Goal: Transaction & Acquisition: Purchase product/service

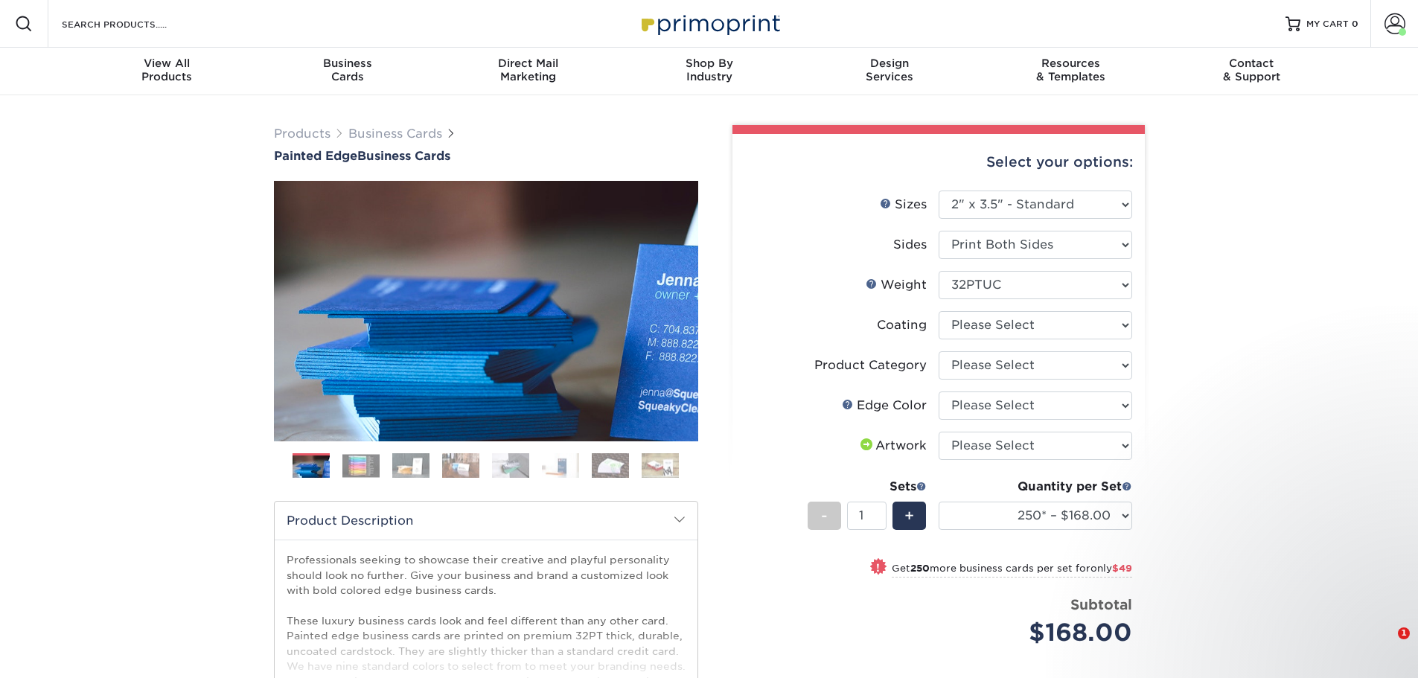
select select "2.00x3.50"
click at [1015, 330] on select at bounding box center [1036, 325] width 194 height 28
select select "3e7618de-abca-4bda-9f97-8b9129e913d8"
click at [939, 311] on select at bounding box center [1036, 325] width 194 height 28
select select "-1"
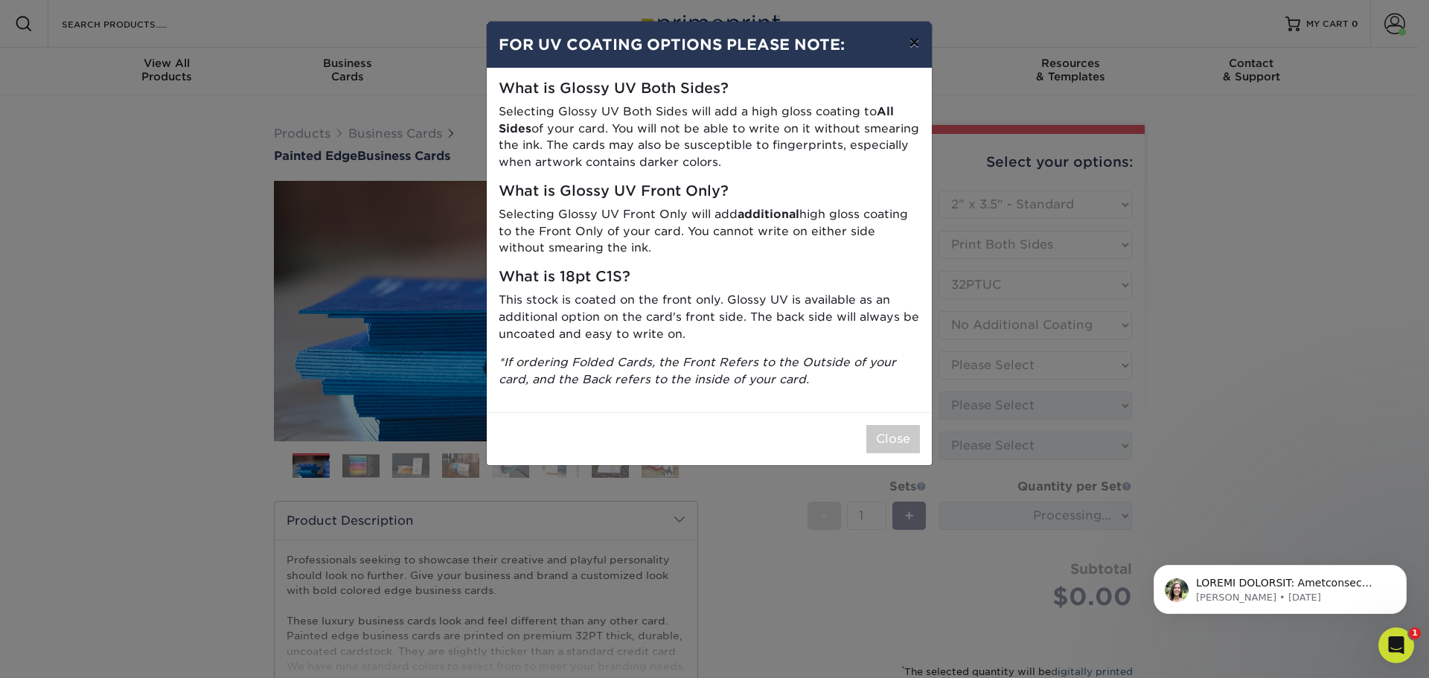
click at [921, 38] on button "×" at bounding box center [914, 43] width 34 height 42
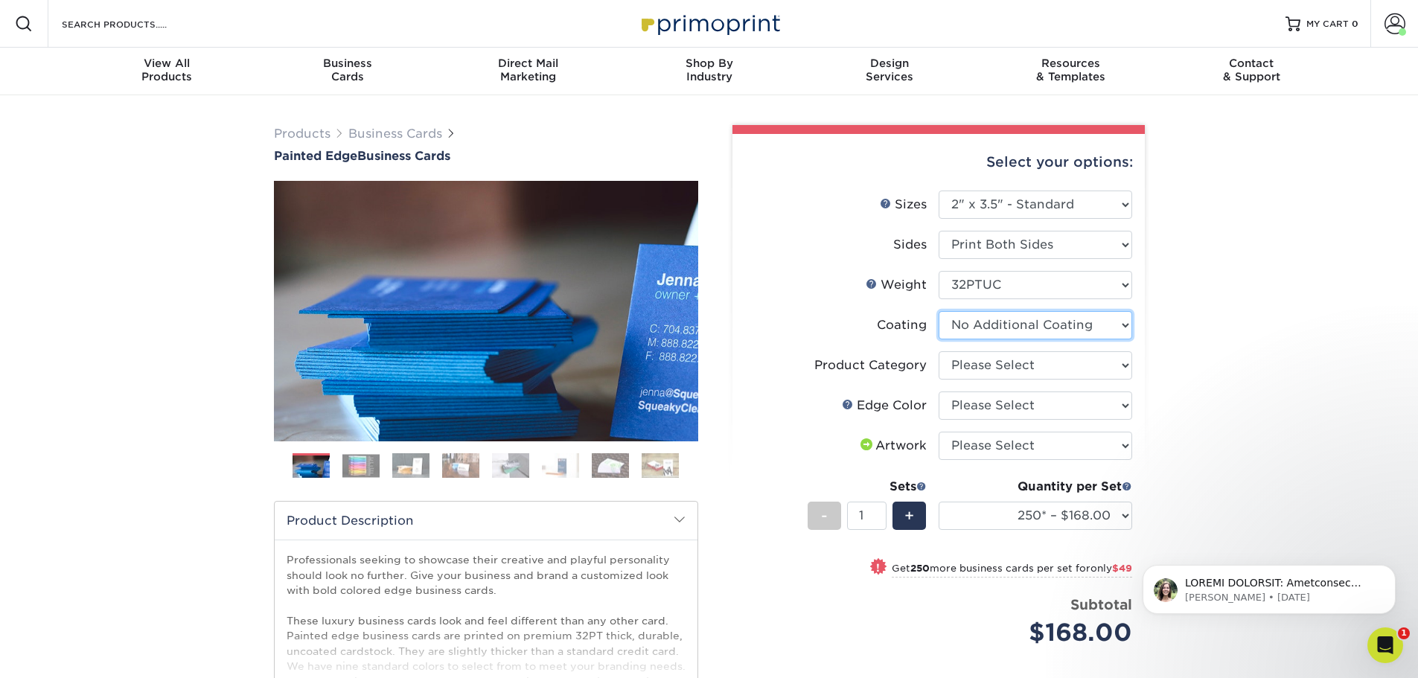
click at [1093, 328] on select at bounding box center [1036, 325] width 194 height 28
click at [1096, 374] on select "Please Select Business Cards" at bounding box center [1036, 365] width 194 height 28
select select "3b5148f1-0588-4f88-a218-97bcfdce65c1"
click at [939, 351] on select "Please Select Business Cards" at bounding box center [1036, 365] width 194 height 28
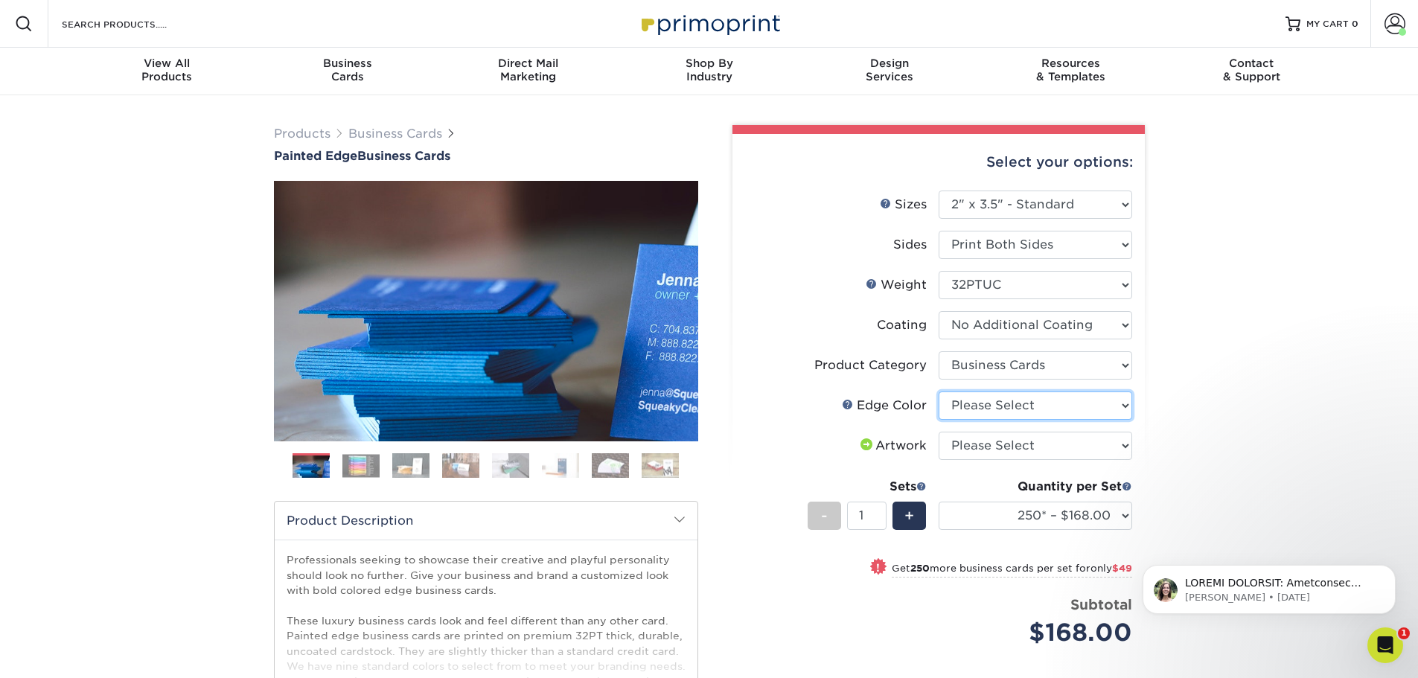
click at [1045, 409] on select "Please Select Charcoal Black Brown Blue Pearlescent Blue Pearlescent Gold Pearl…" at bounding box center [1036, 406] width 194 height 28
select select "e42633f1-b123-4179-bb8a-cf3a693d9207"
click at [939, 392] on select "Please Select Charcoal Black Brown Blue Pearlescent Blue Pearlescent Gold Pearl…" at bounding box center [1036, 406] width 194 height 28
click at [1045, 400] on select "Please Select Charcoal Black Brown Blue Pearlescent Blue Pearlescent Gold Pearl…" at bounding box center [1036, 406] width 194 height 28
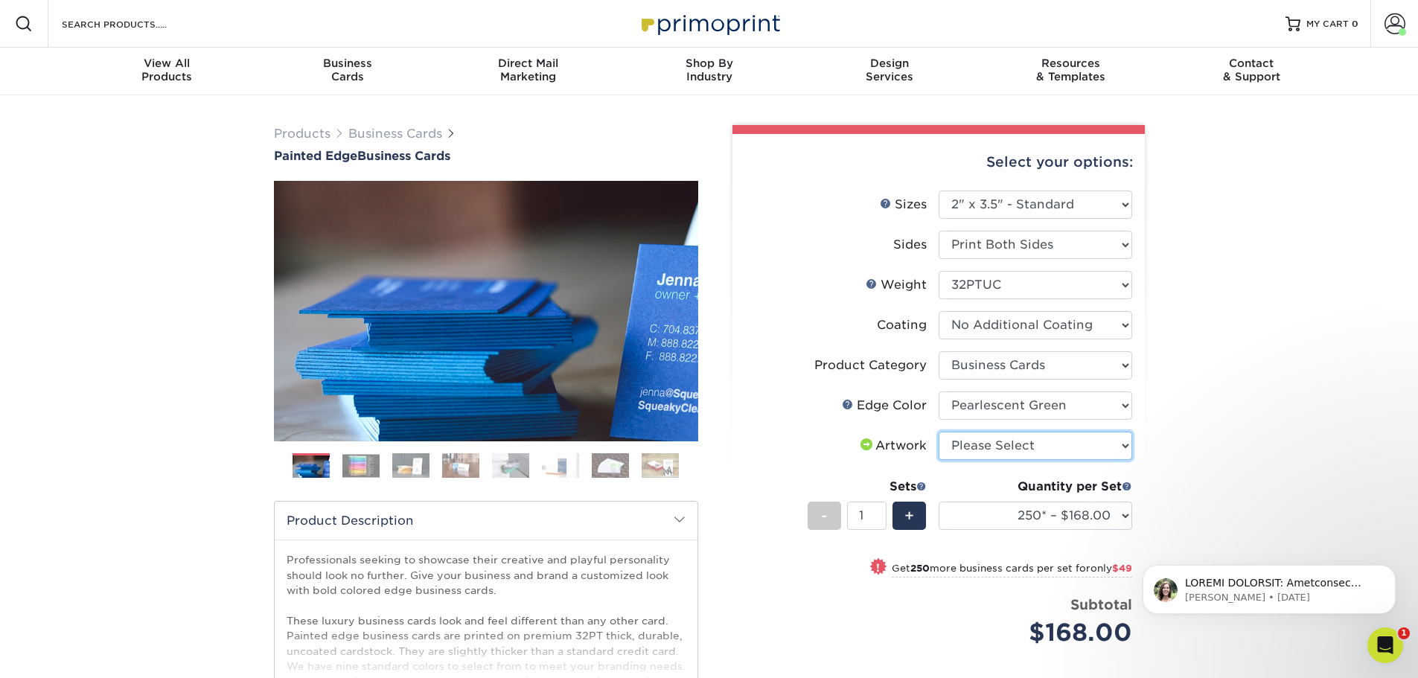
click at [1042, 445] on select "Please Select I will upload files I need a design - $100" at bounding box center [1036, 446] width 194 height 28
select select "upload"
click at [939, 432] on select "Please Select I will upload files I need a design - $100" at bounding box center [1036, 446] width 194 height 28
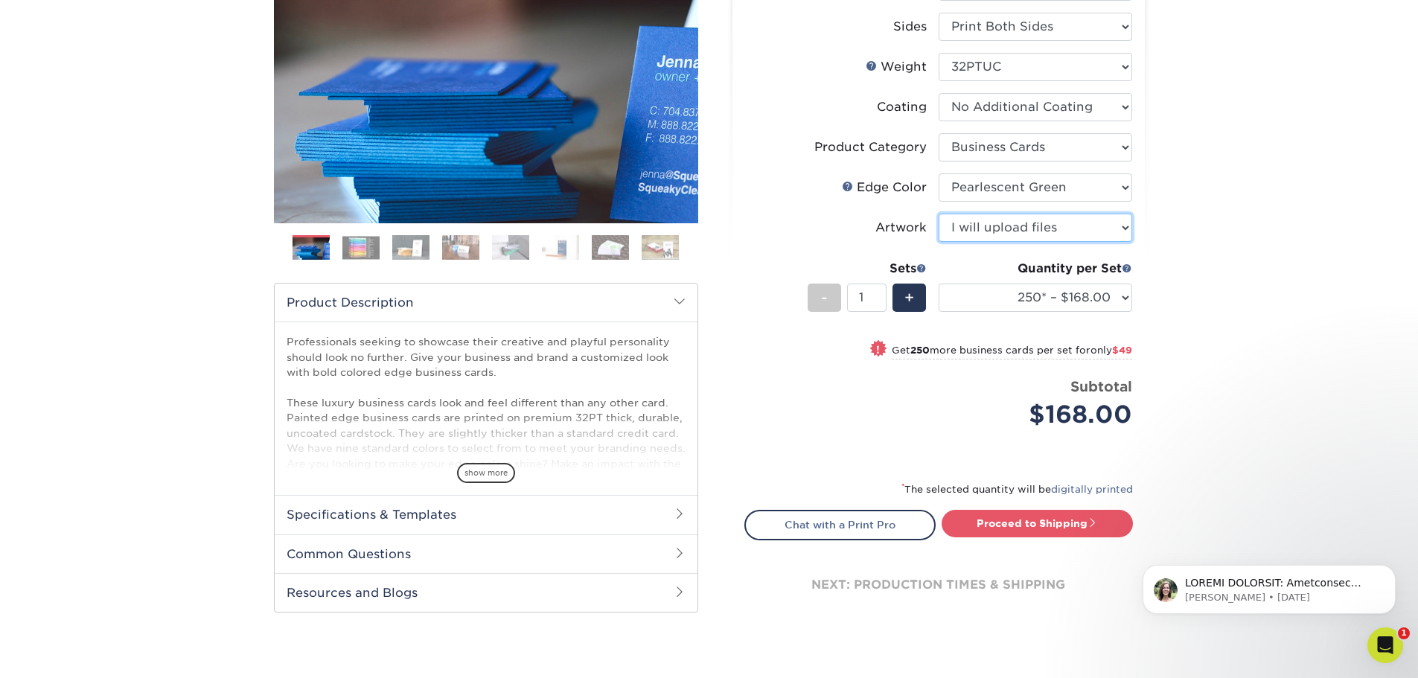
scroll to position [223, 0]
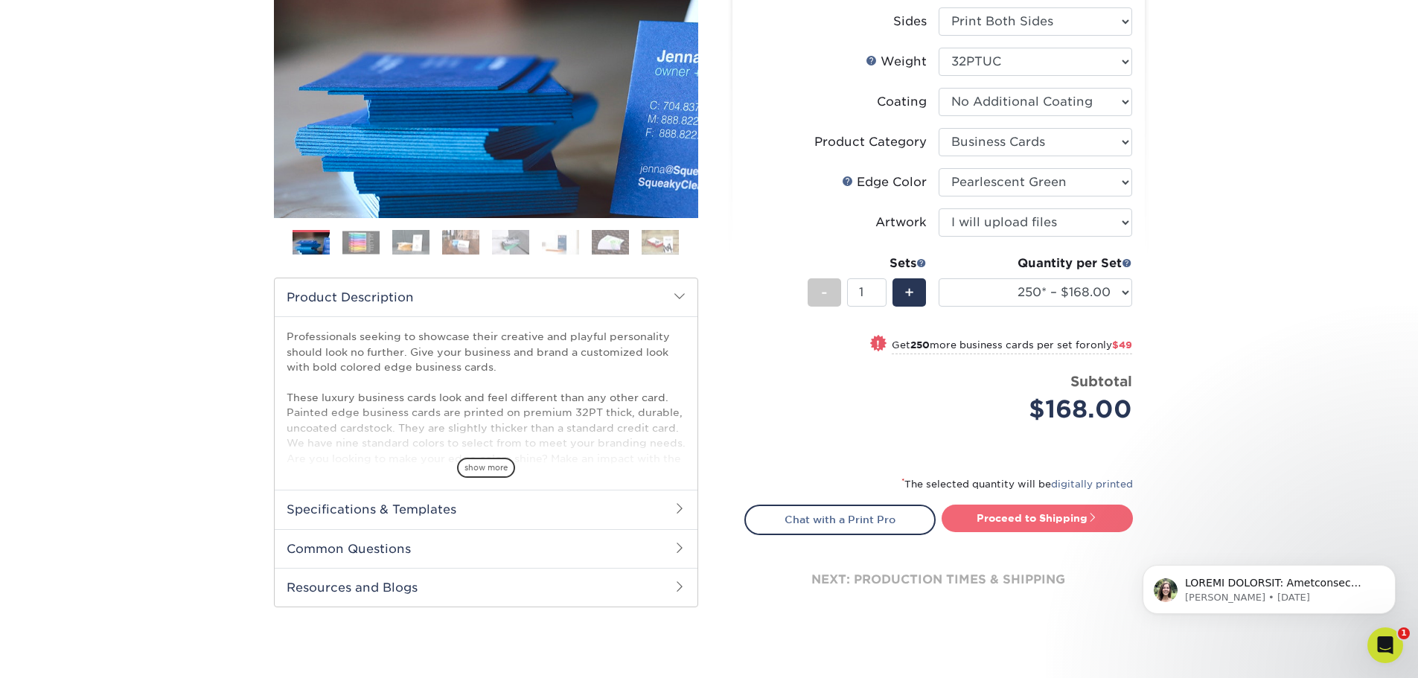
click at [1014, 517] on link "Proceed to Shipping" at bounding box center [1037, 518] width 191 height 27
type input "Set 1"
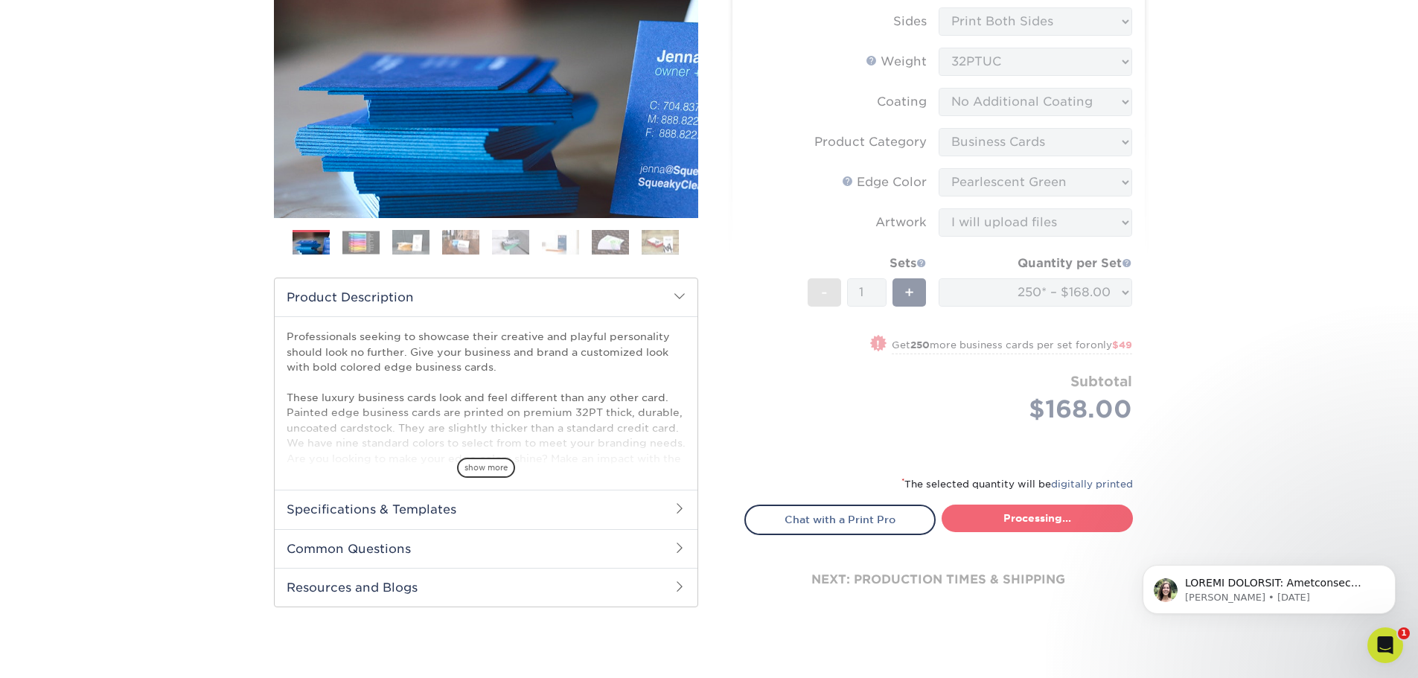
select select "b1d50ed3-fc81-464d-a1d8-d1915fbce704"
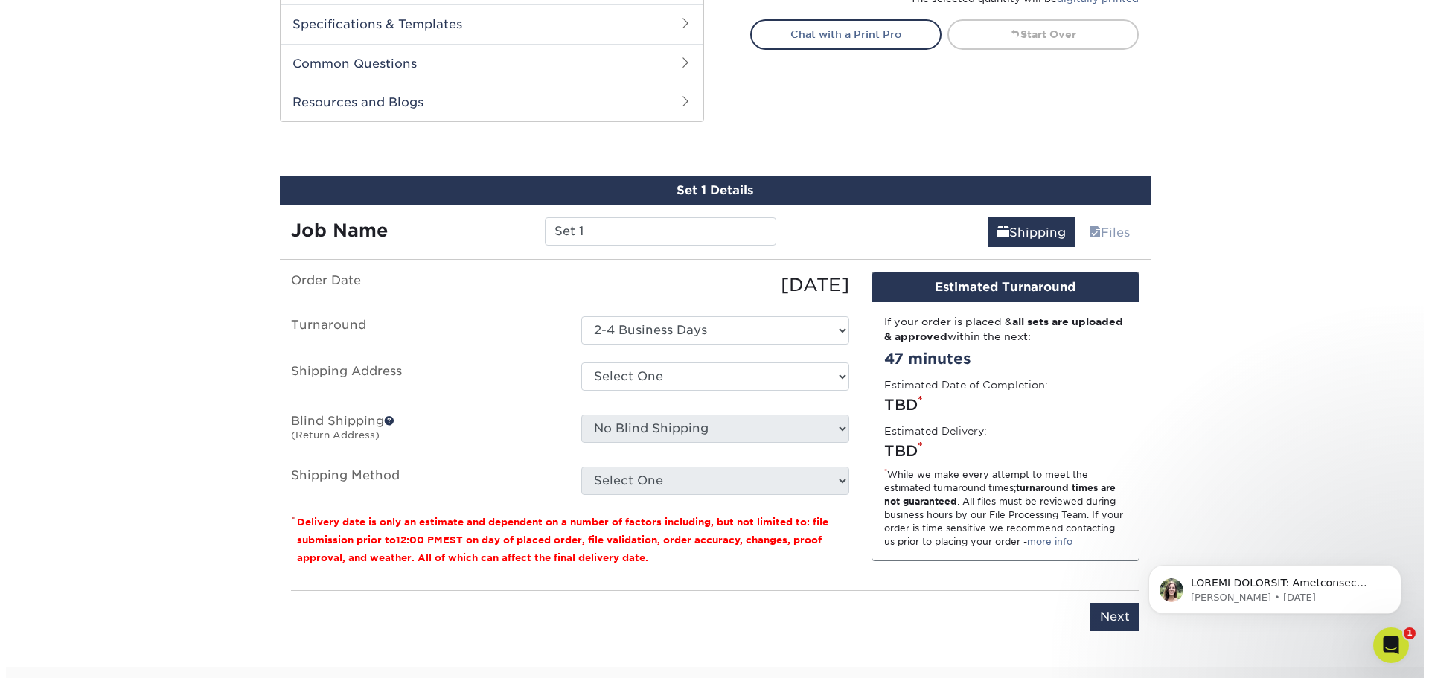
scroll to position [769, 0]
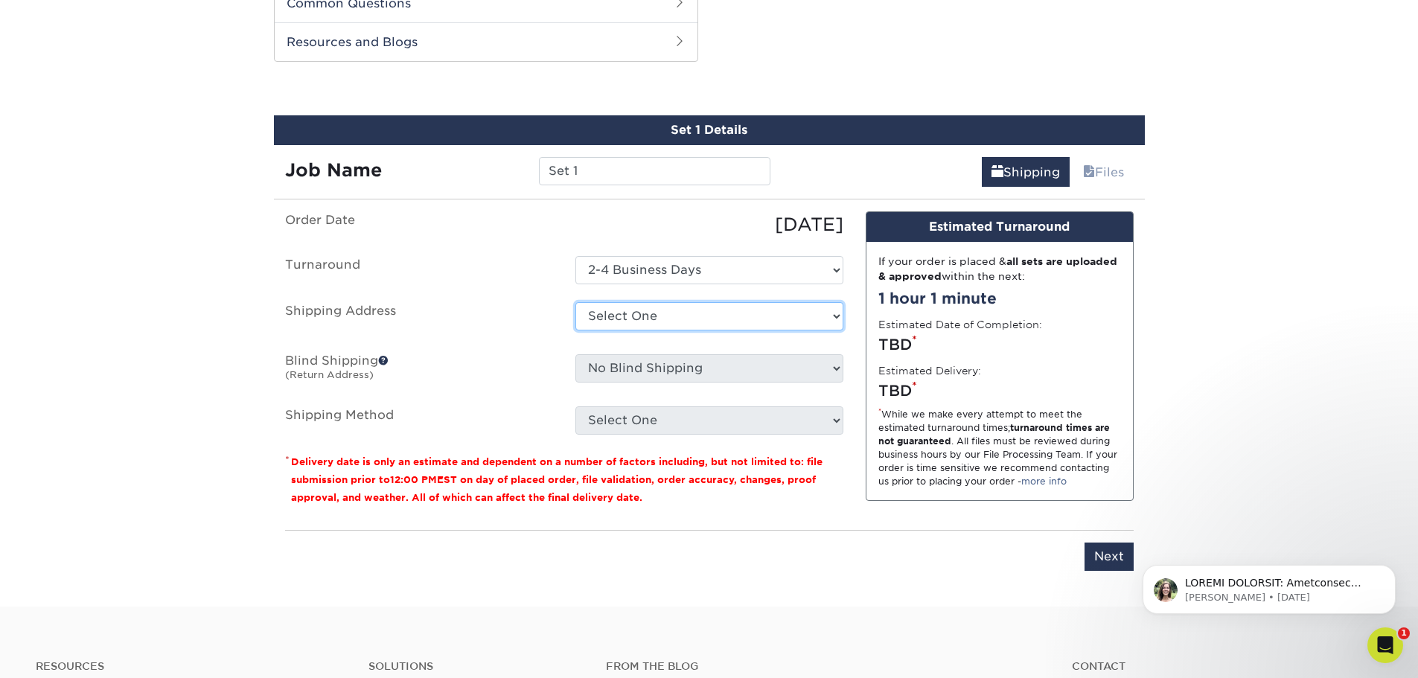
click at [644, 319] on select "Select One Umailla + Add New Address" at bounding box center [709, 316] width 268 height 28
select select "newaddress"
click at [575, 302] on select "Select One Umailla + Add New Address" at bounding box center [709, 316] width 268 height 28
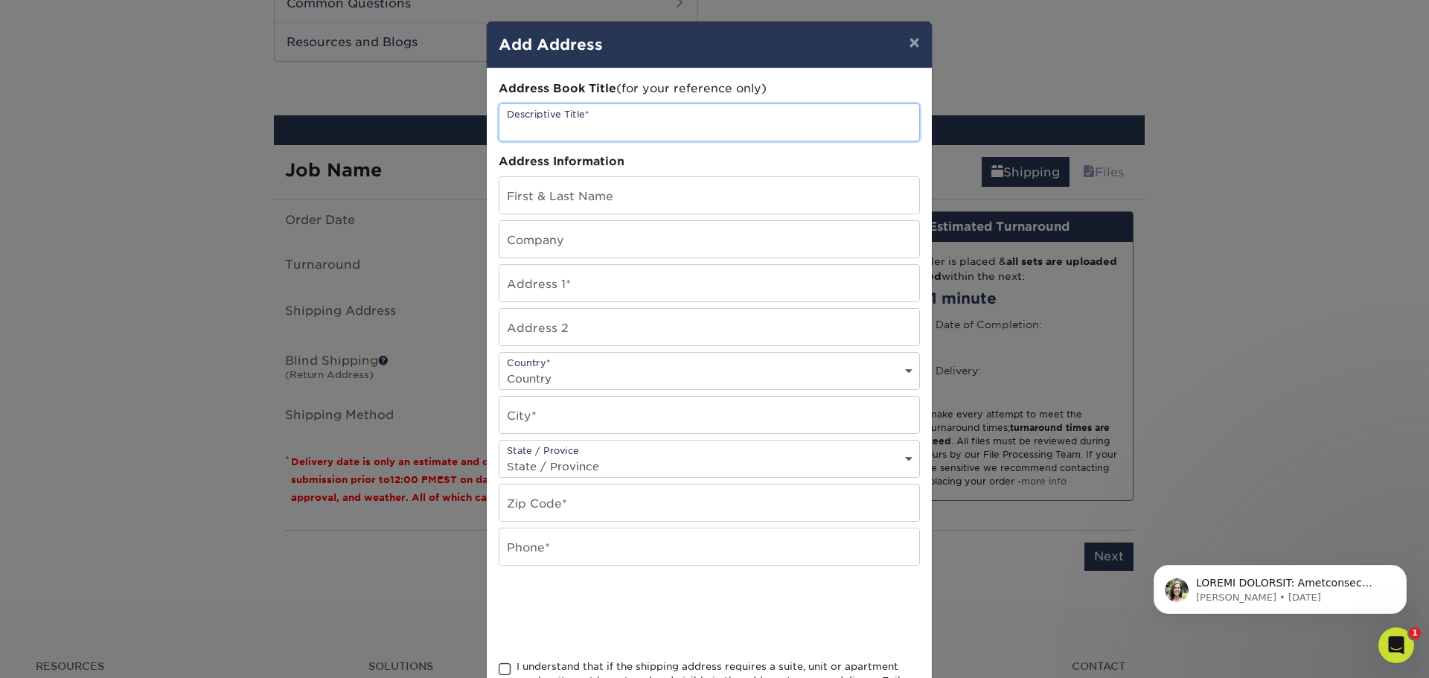
click at [577, 118] on input "text" at bounding box center [709, 122] width 420 height 36
type input "Vero Beach Corporate"
click at [589, 205] on input "text" at bounding box center [709, 195] width 420 height 36
type input "[PERSON_NAME]"
click at [636, 279] on input "text" at bounding box center [709, 283] width 420 height 36
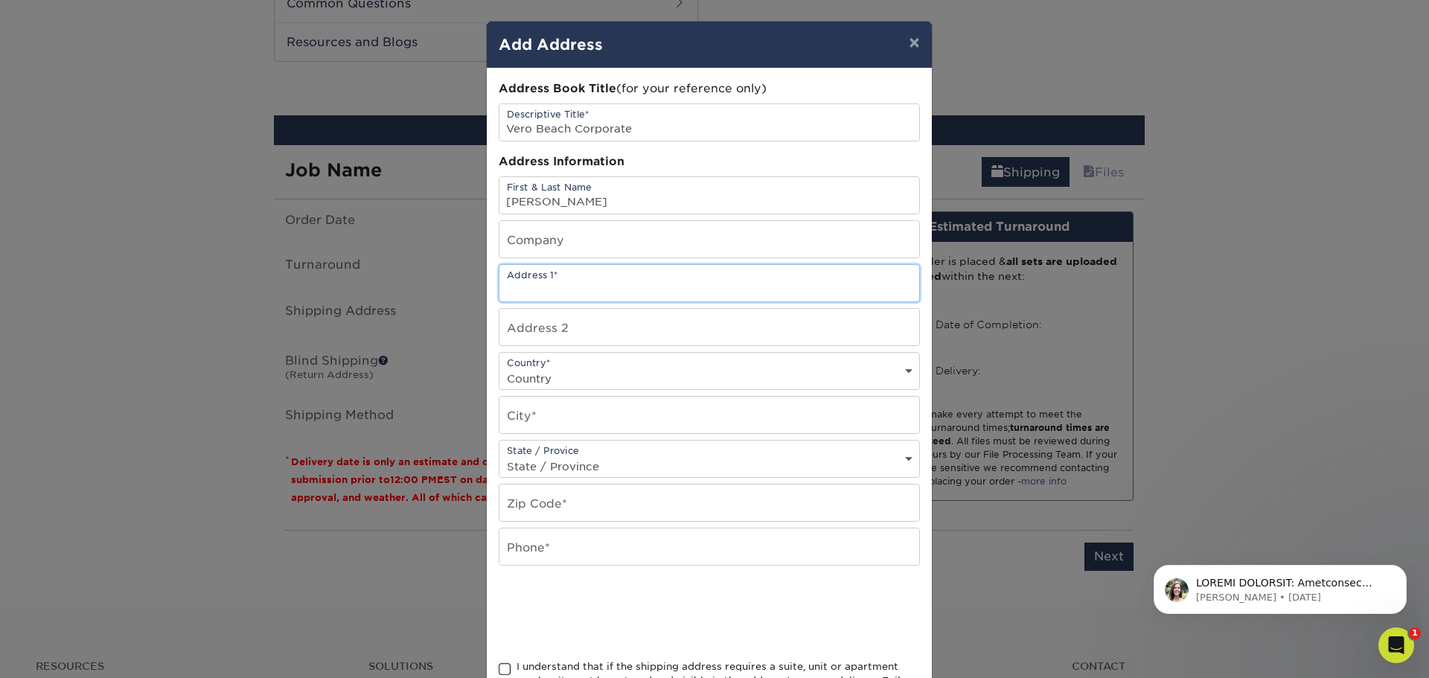
type input "[STREET_ADDRESS]"
type input "North South Supply"
select select "US"
type input "[GEOGRAPHIC_DATA]"
select select "FL"
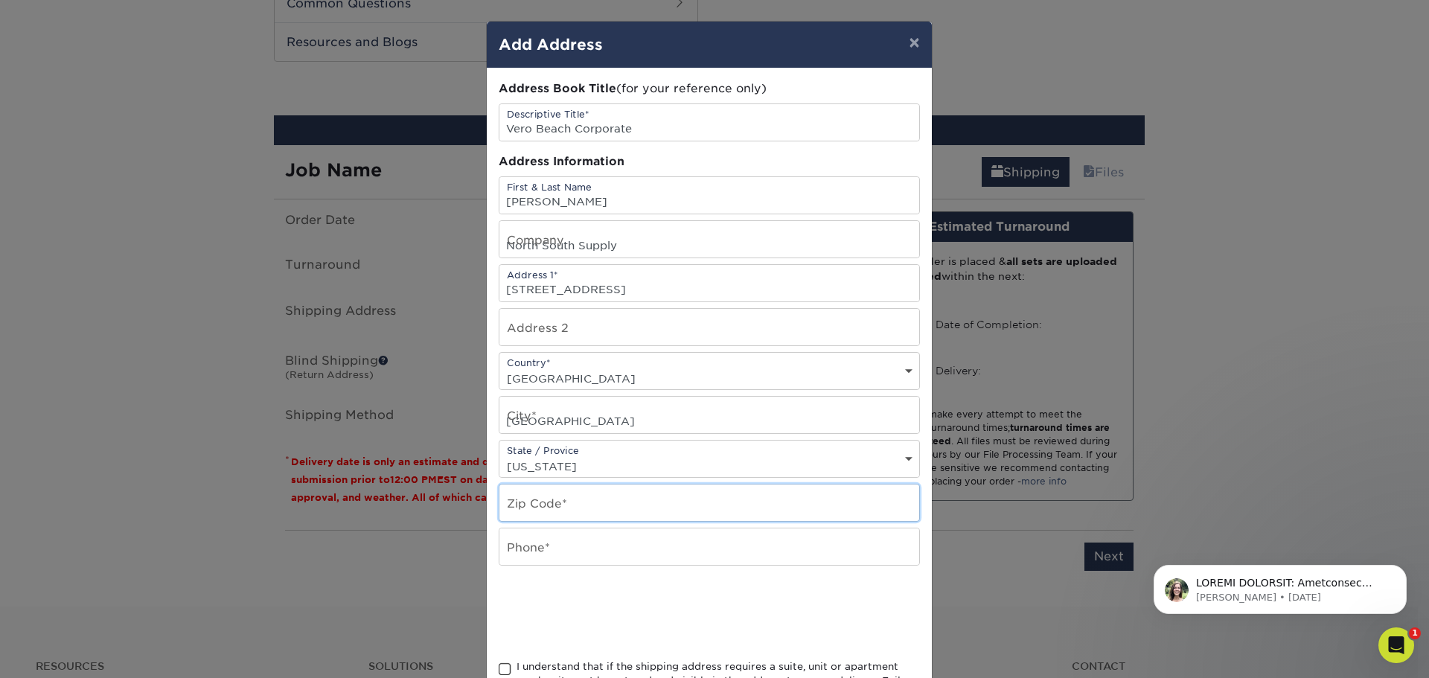
type input "32962"
type input "7725693810"
click at [520, 283] on input "[STREET_ADDRESS]" at bounding box center [709, 283] width 420 height 36
type input "[STREET_ADDRESS]"
click at [653, 330] on input "text" at bounding box center [709, 327] width 420 height 36
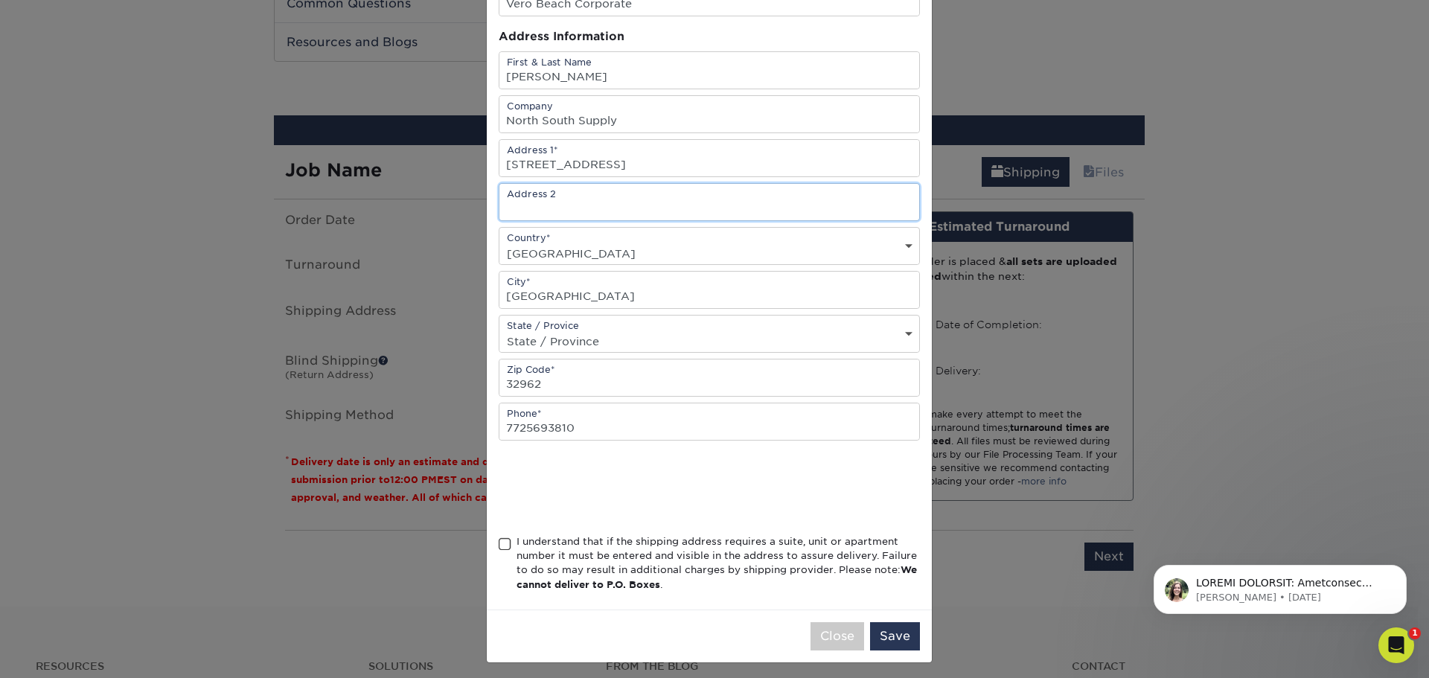
scroll to position [131, 0]
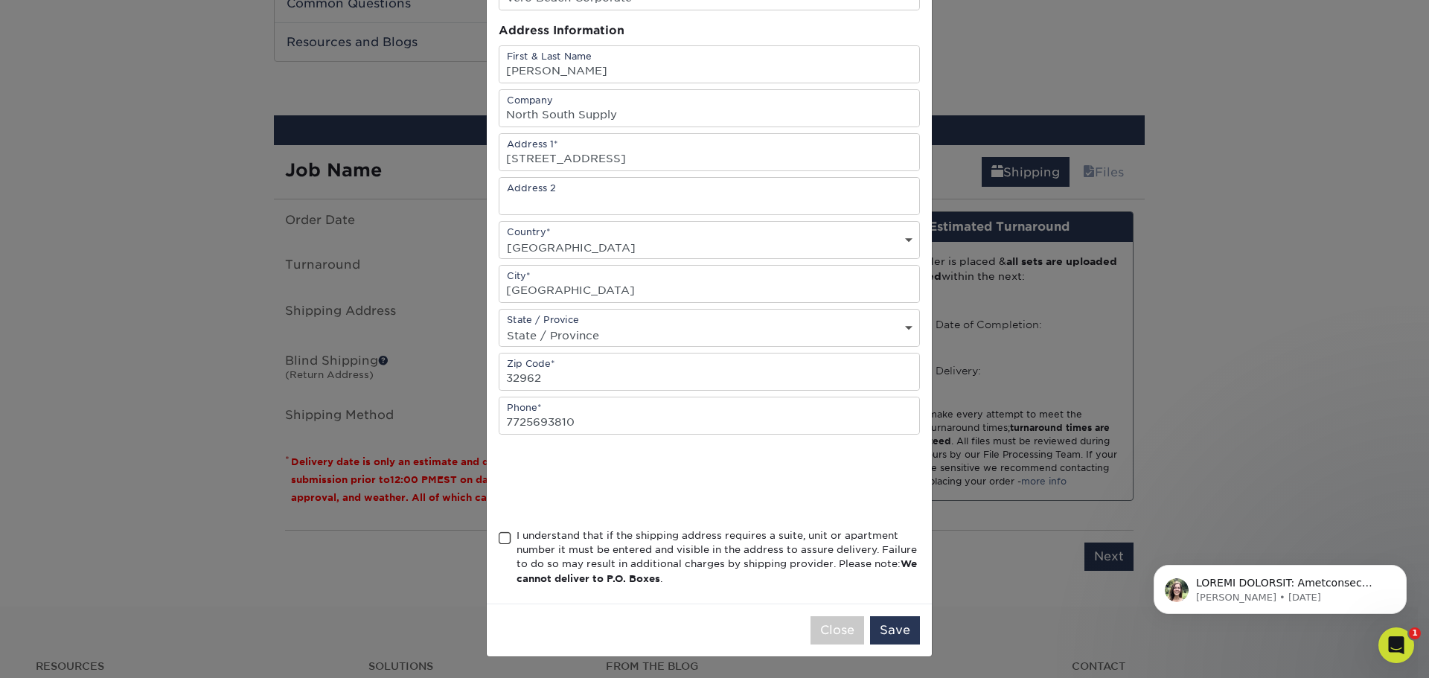
click at [837, 493] on div at bounding box center [709, 482] width 421 height 58
drag, startPoint x: 497, startPoint y: 534, endPoint x: 514, endPoint y: 534, distance: 17.1
click at [499, 534] on span at bounding box center [505, 538] width 13 height 14
click at [0, 0] on input "I understand that if the shipping address requires a suite, unit or apartment n…" at bounding box center [0, 0] width 0 height 0
click at [892, 630] on button "Save" at bounding box center [895, 630] width 50 height 28
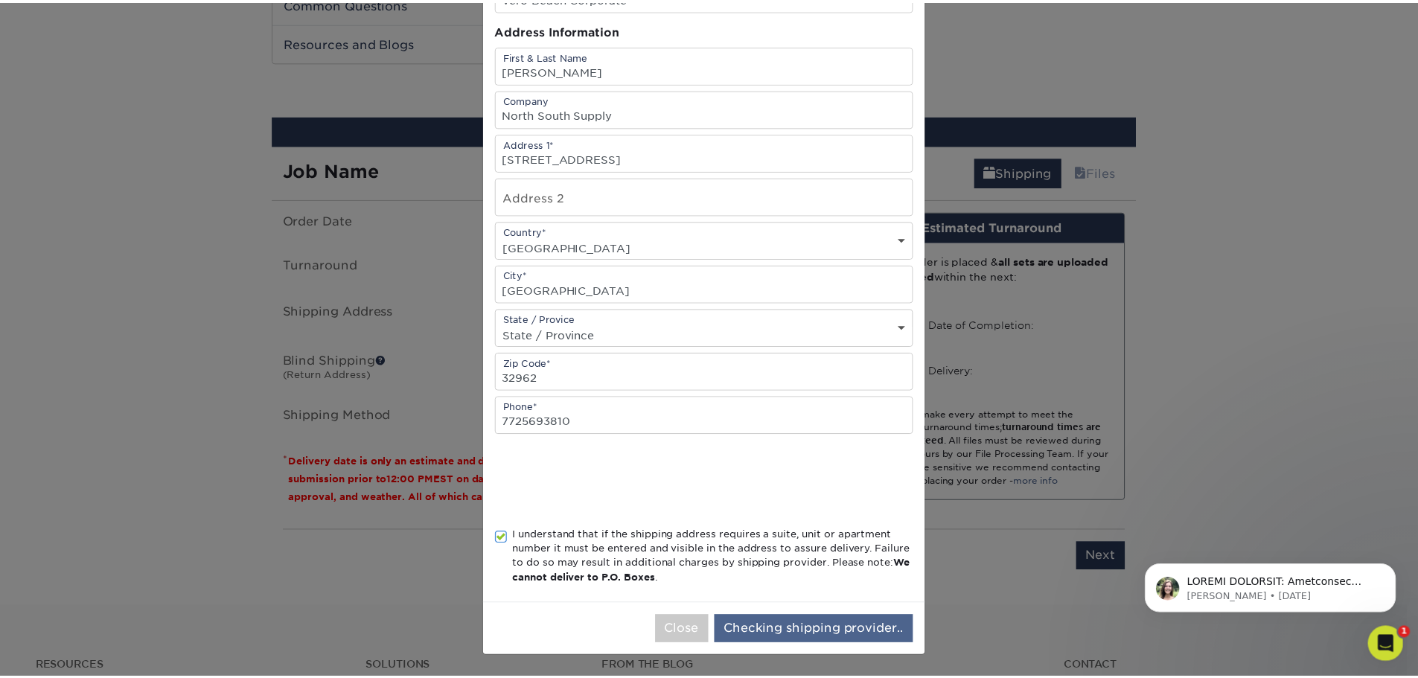
scroll to position [0, 0]
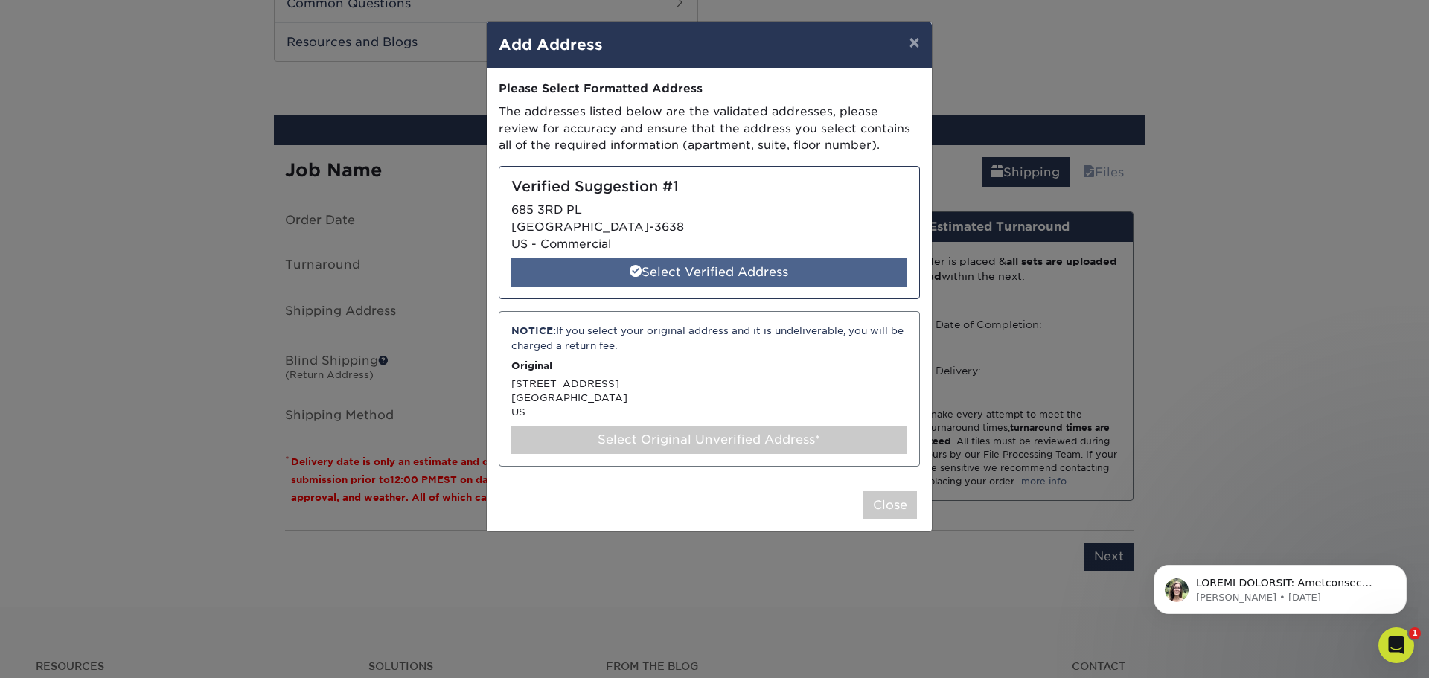
click at [746, 275] on div "Select Verified Address" at bounding box center [709, 272] width 396 height 28
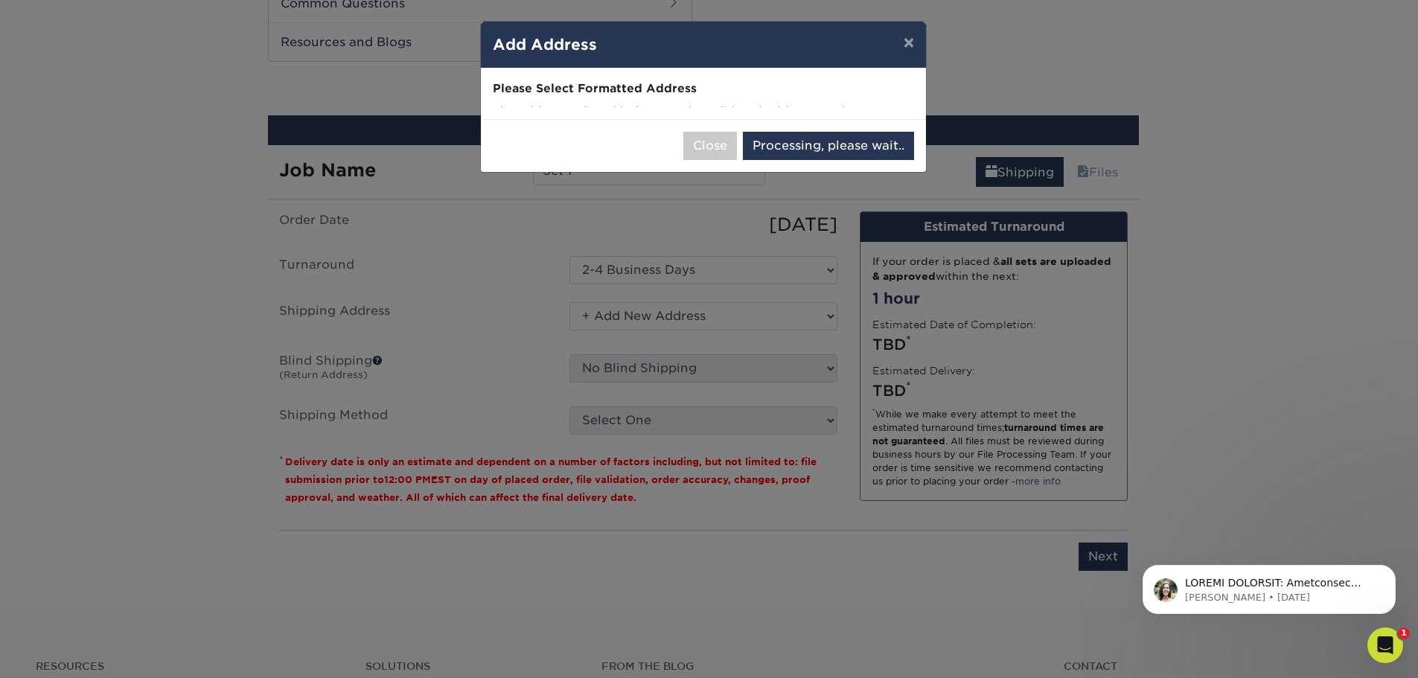
select select "284950"
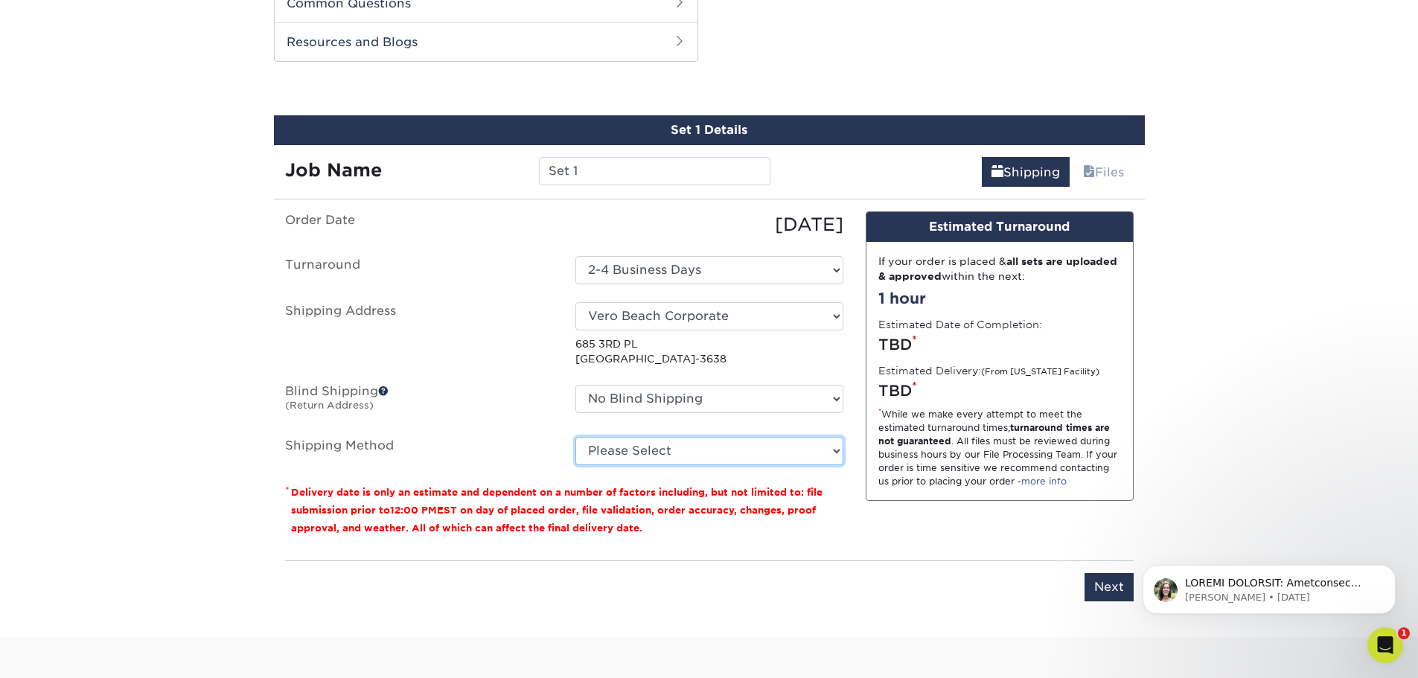
click at [648, 448] on select "Please Select Ground Shipping (+$7.84) 3 Day Shipping Service (+$18.73) 2 Day A…" at bounding box center [709, 451] width 268 height 28
click at [575, 437] on select "Please Select Ground Shipping (+$7.84) 3 Day Shipping Service (+$18.73) 2 Day A…" at bounding box center [709, 451] width 268 height 28
click at [802, 453] on select "Please Select Ground Shipping (+$7.84) 3 Day Shipping Service (+$18.73) 2 Day A…" at bounding box center [709, 451] width 268 height 28
click at [575, 437] on select "Please Select Ground Shipping (+$7.84) 3 Day Shipping Service (+$18.73) 2 Day A…" at bounding box center [709, 451] width 268 height 28
drag, startPoint x: 785, startPoint y: 452, endPoint x: 778, endPoint y: 461, distance: 11.6
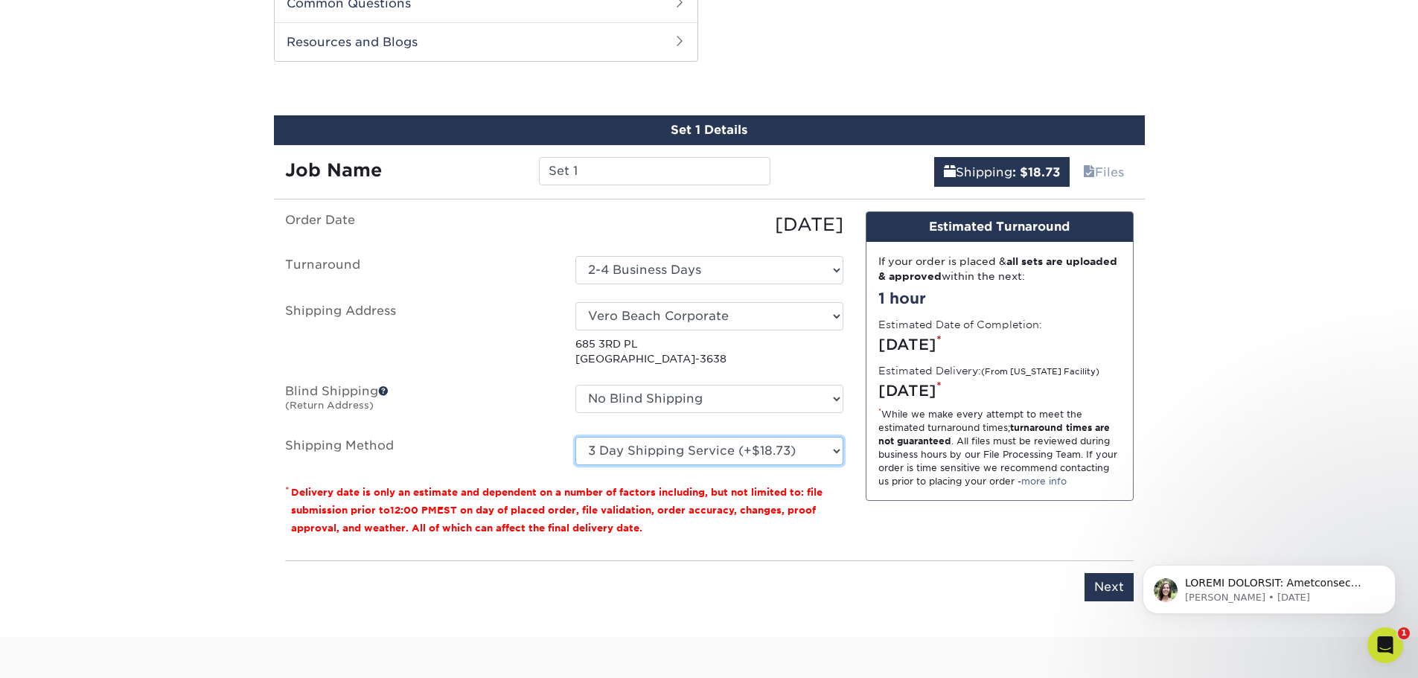
click at [785, 452] on select "Please Select Ground Shipping (+$7.84) 3 Day Shipping Service (+$18.73) 2 Day A…" at bounding box center [709, 451] width 268 height 28
click at [575, 437] on select "Please Select Ground Shipping (+$7.84) 3 Day Shipping Service (+$18.73) 2 Day A…" at bounding box center [709, 451] width 268 height 28
click at [767, 457] on select "Please Select Ground Shipping (+$7.84) 3 Day Shipping Service (+$18.73) 2 Day A…" at bounding box center [709, 451] width 268 height 28
click at [575, 437] on select "Please Select Ground Shipping (+$7.84) 3 Day Shipping Service (+$18.73) 2 Day A…" at bounding box center [709, 451] width 268 height 28
click at [773, 456] on select "Please Select Ground Shipping (+$7.84) 3 Day Shipping Service (+$18.73) 2 Day A…" at bounding box center [709, 451] width 268 height 28
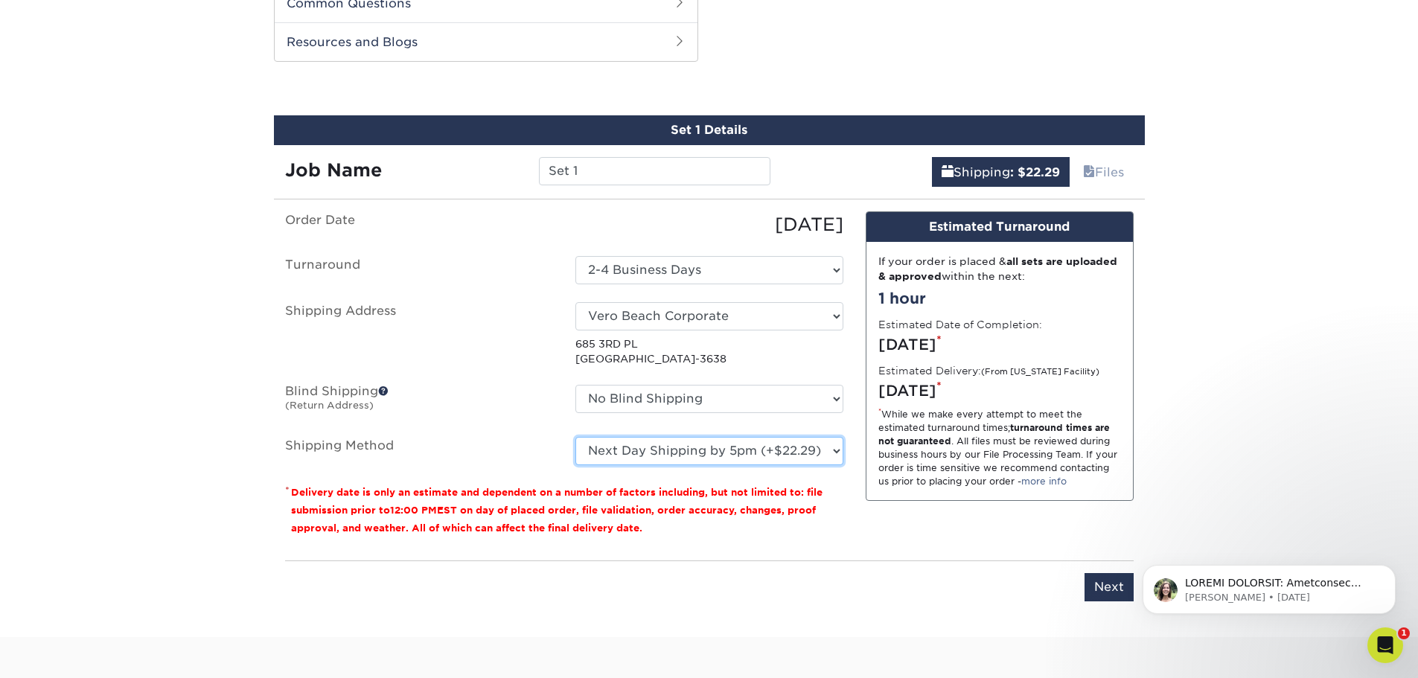
select select "03"
click at [575, 437] on select "Please Select Ground Shipping (+$7.84) 3 Day Shipping Service (+$18.73) 2 Day A…" at bounding box center [709, 451] width 268 height 28
click at [1093, 582] on input "Next" at bounding box center [1108, 587] width 49 height 28
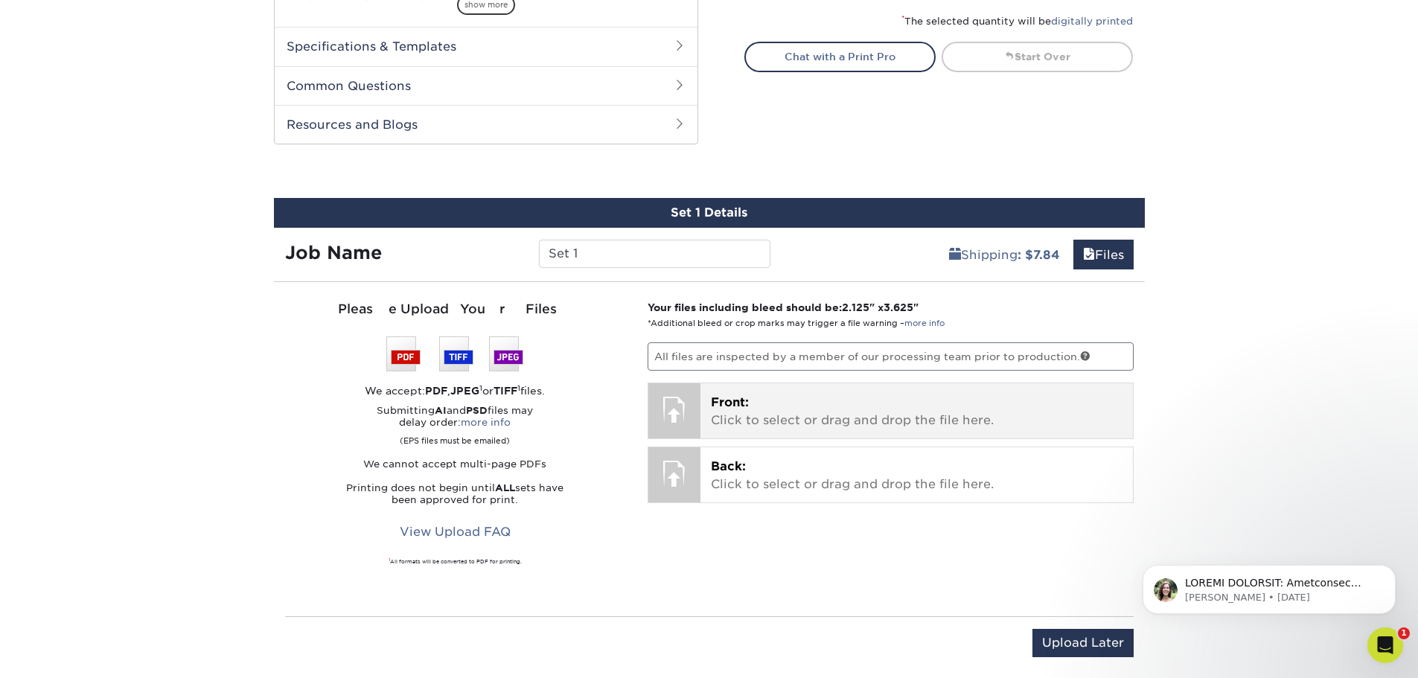
scroll to position [694, 0]
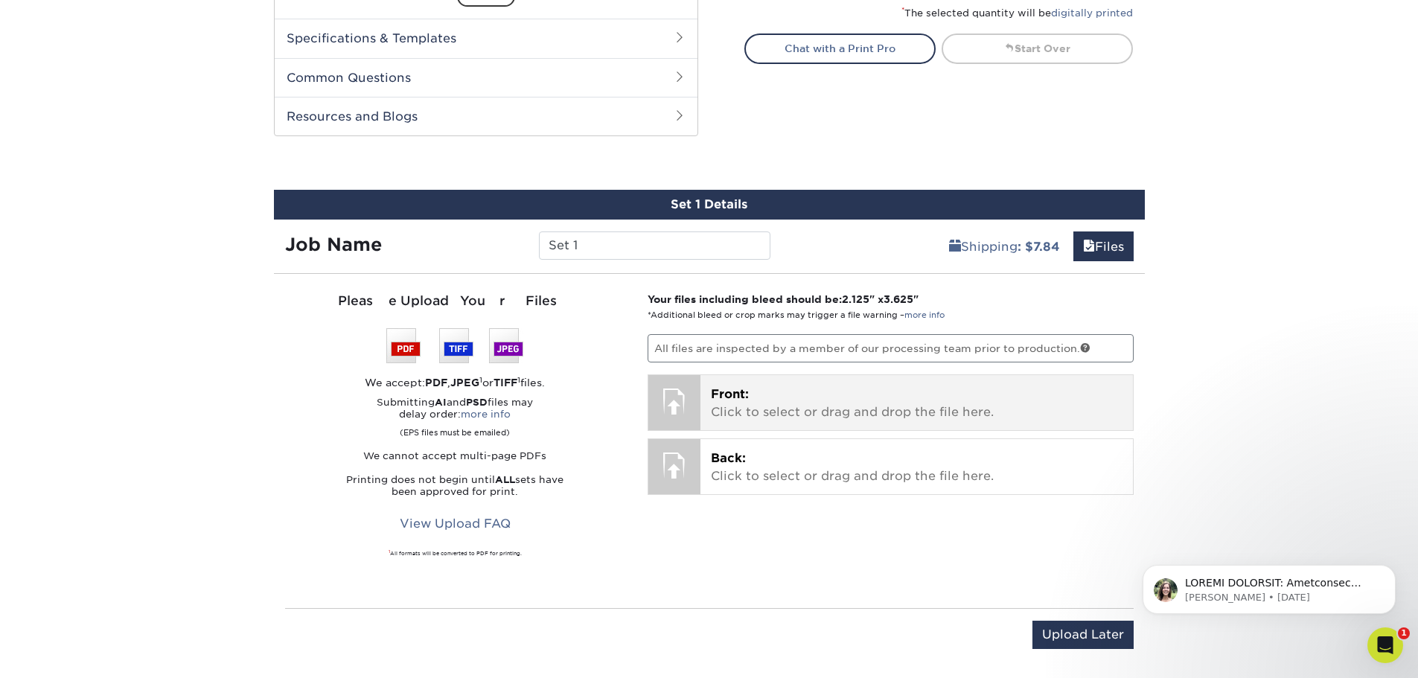
click at [851, 409] on p "Front: Click to select or drag and drop the file here." at bounding box center [917, 404] width 412 height 36
click at [688, 397] on div at bounding box center [674, 401] width 52 height 52
click at [675, 403] on div at bounding box center [674, 401] width 52 height 52
drag, startPoint x: 772, startPoint y: 409, endPoint x: 764, endPoint y: 402, distance: 10.6
click at [765, 403] on p "Front: Click to select or drag and drop the file here." at bounding box center [917, 404] width 412 height 36
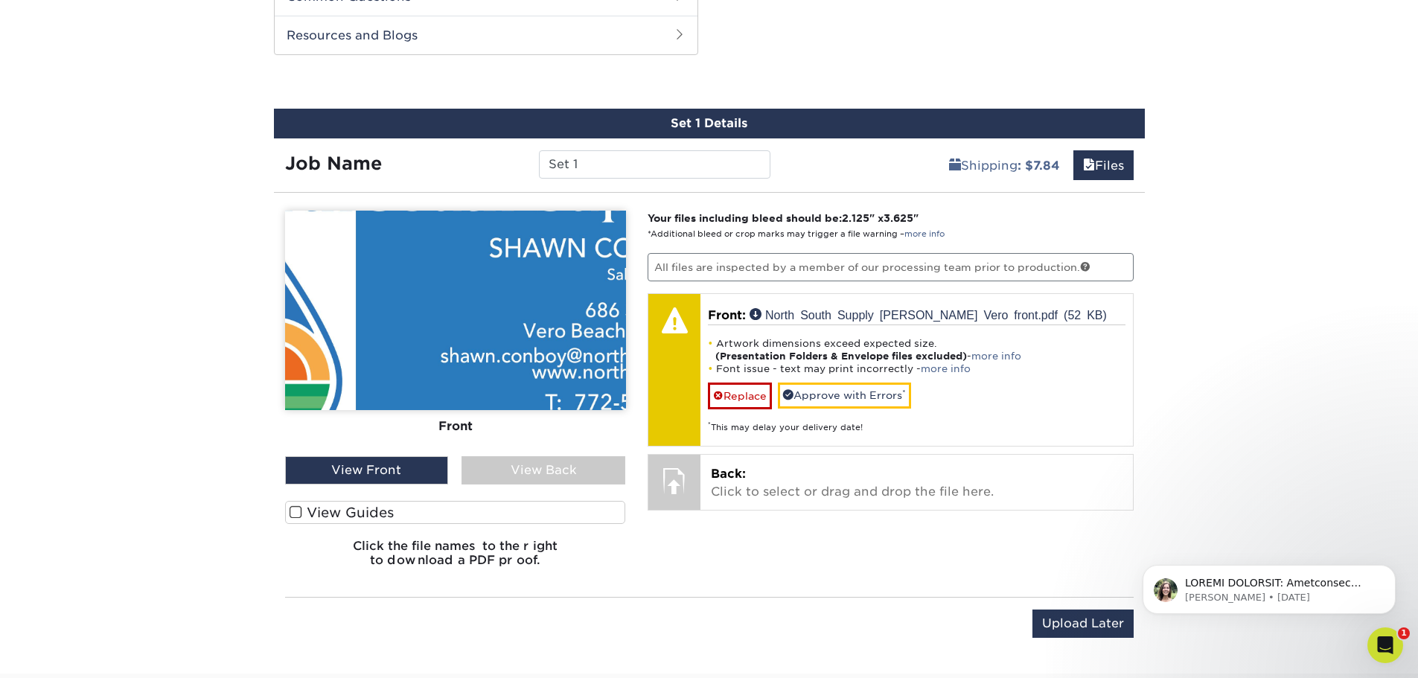
scroll to position [769, 0]
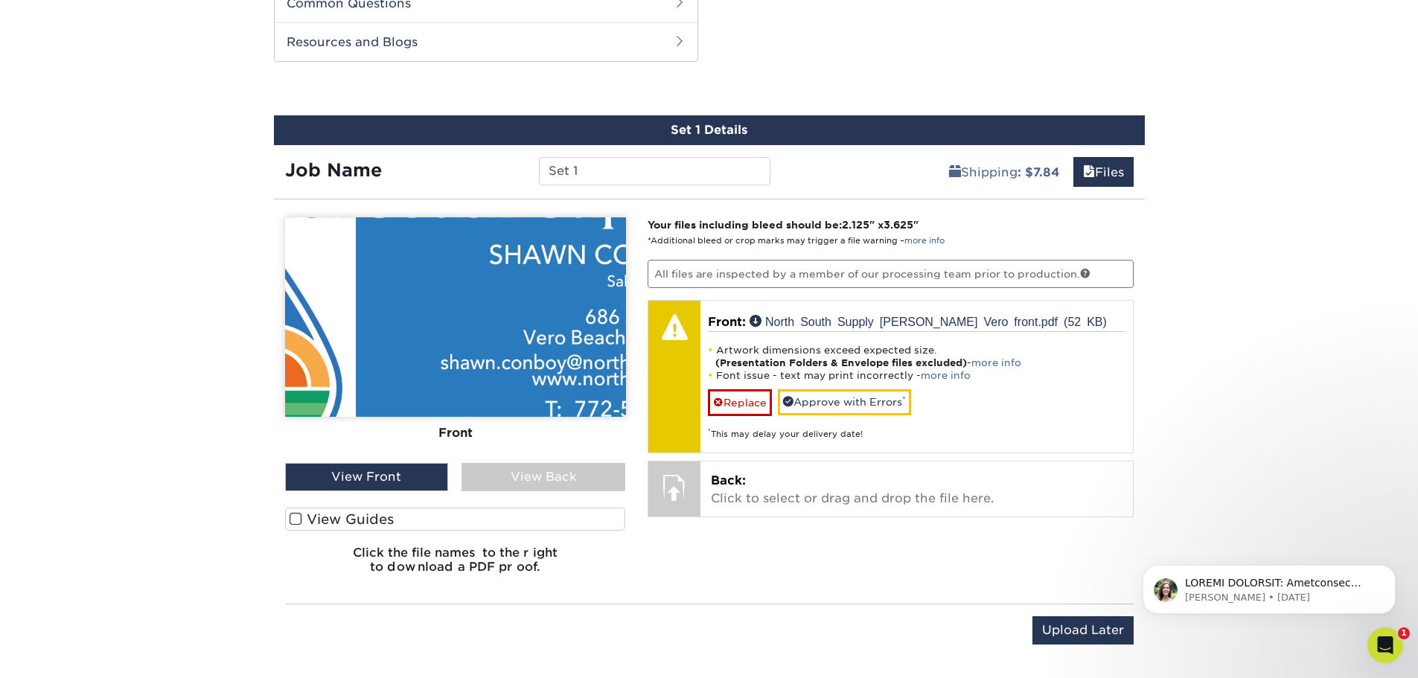
click at [297, 514] on span at bounding box center [296, 519] width 13 height 14
click at [0, 0] on input "View Guides" at bounding box center [0, 0] width 0 height 0
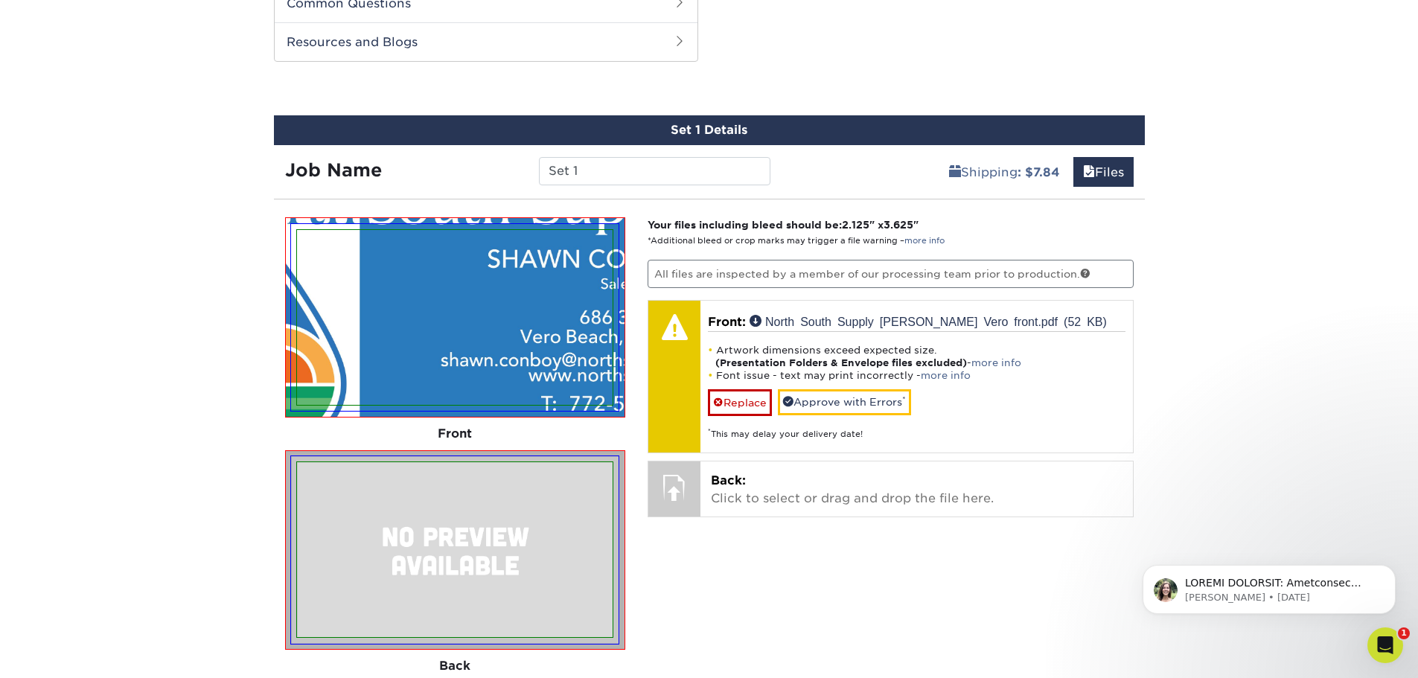
click at [465, 407] on img at bounding box center [454, 317] width 327 height 187
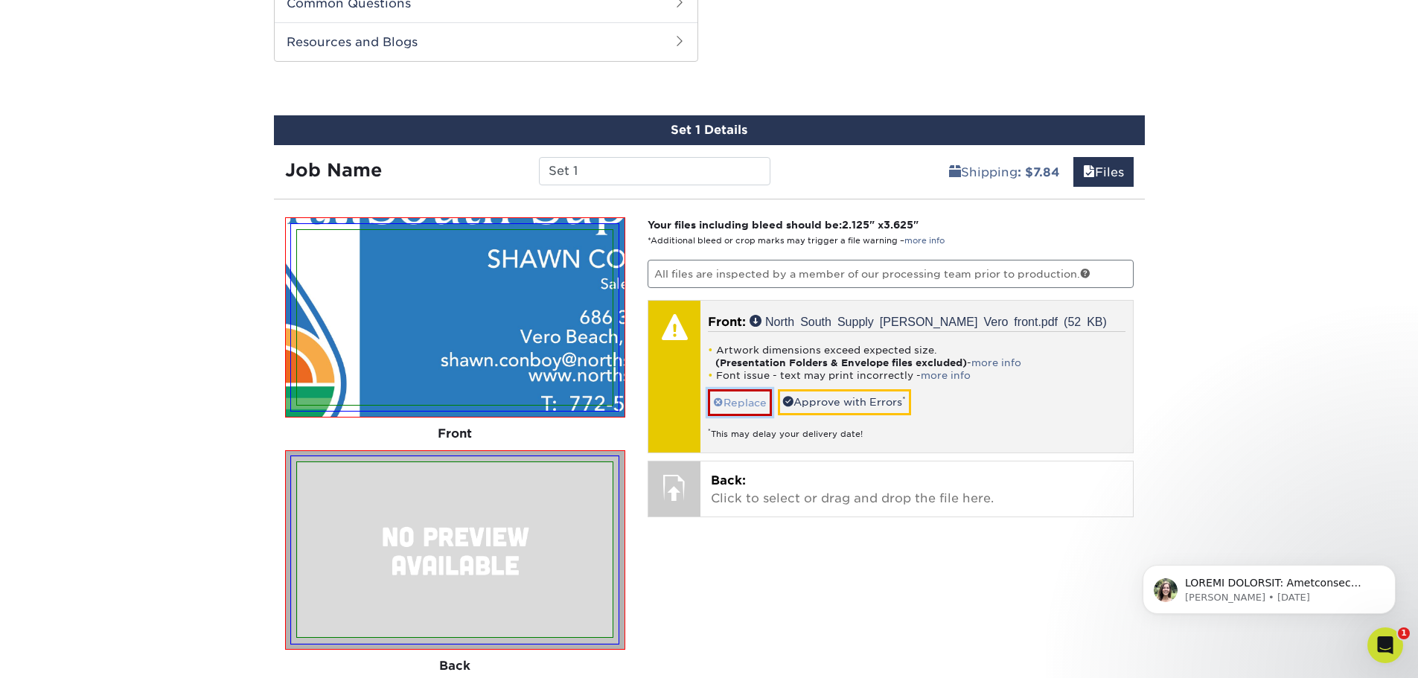
click at [749, 409] on link "Replace" at bounding box center [740, 402] width 64 height 26
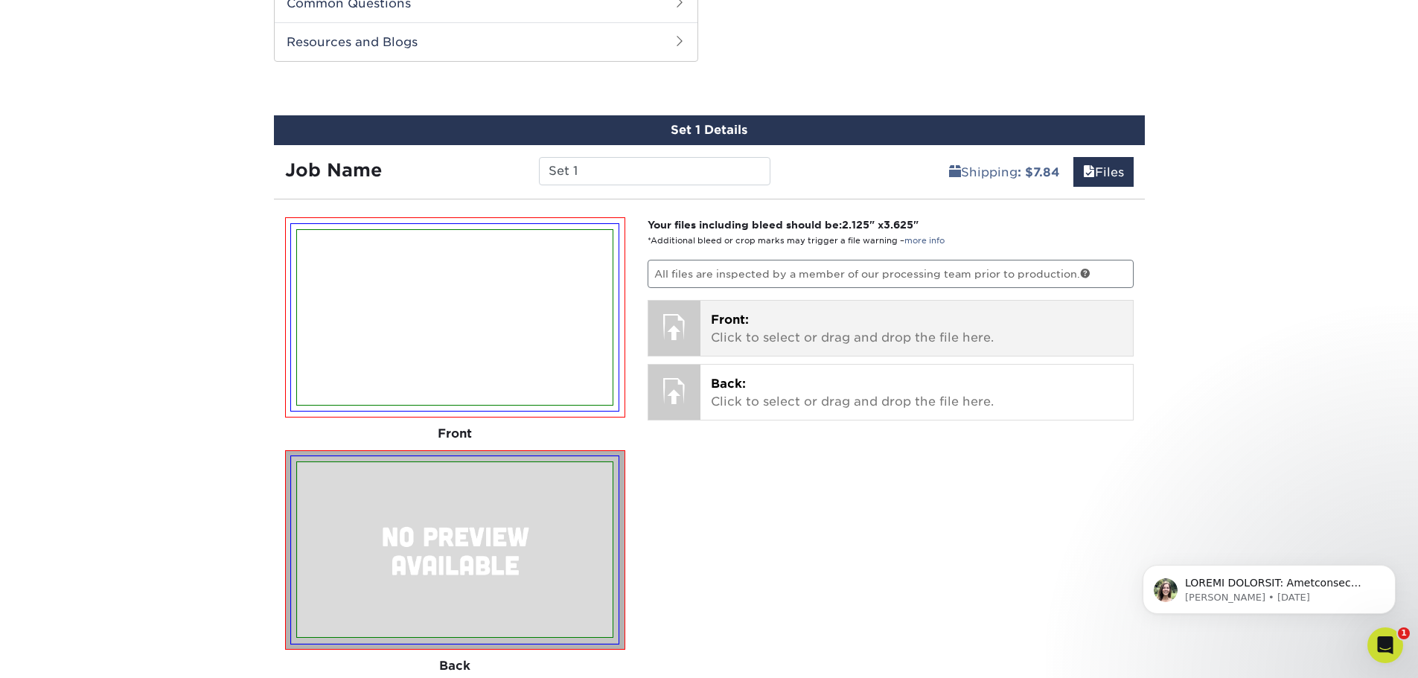
click at [684, 319] on div at bounding box center [674, 327] width 52 height 52
click at [689, 332] on div at bounding box center [674, 327] width 52 height 52
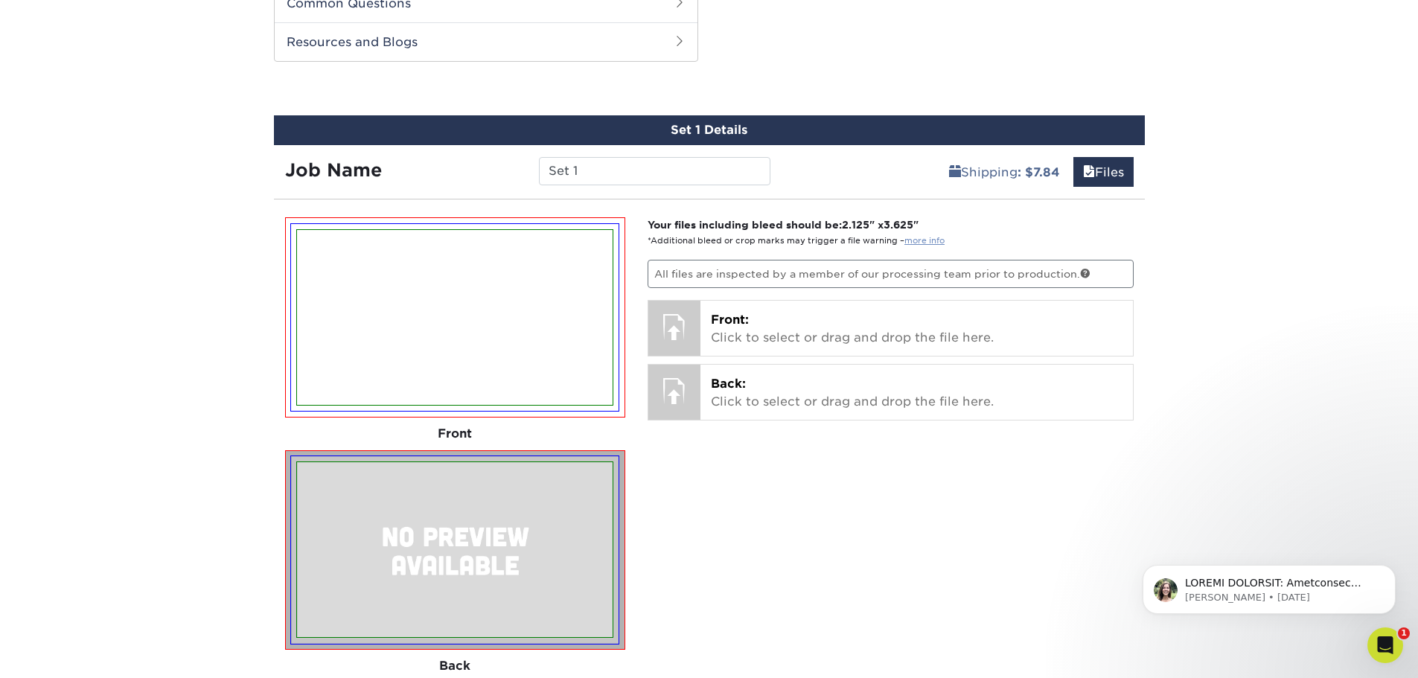
click at [926, 241] on link "more info" at bounding box center [924, 241] width 40 height 10
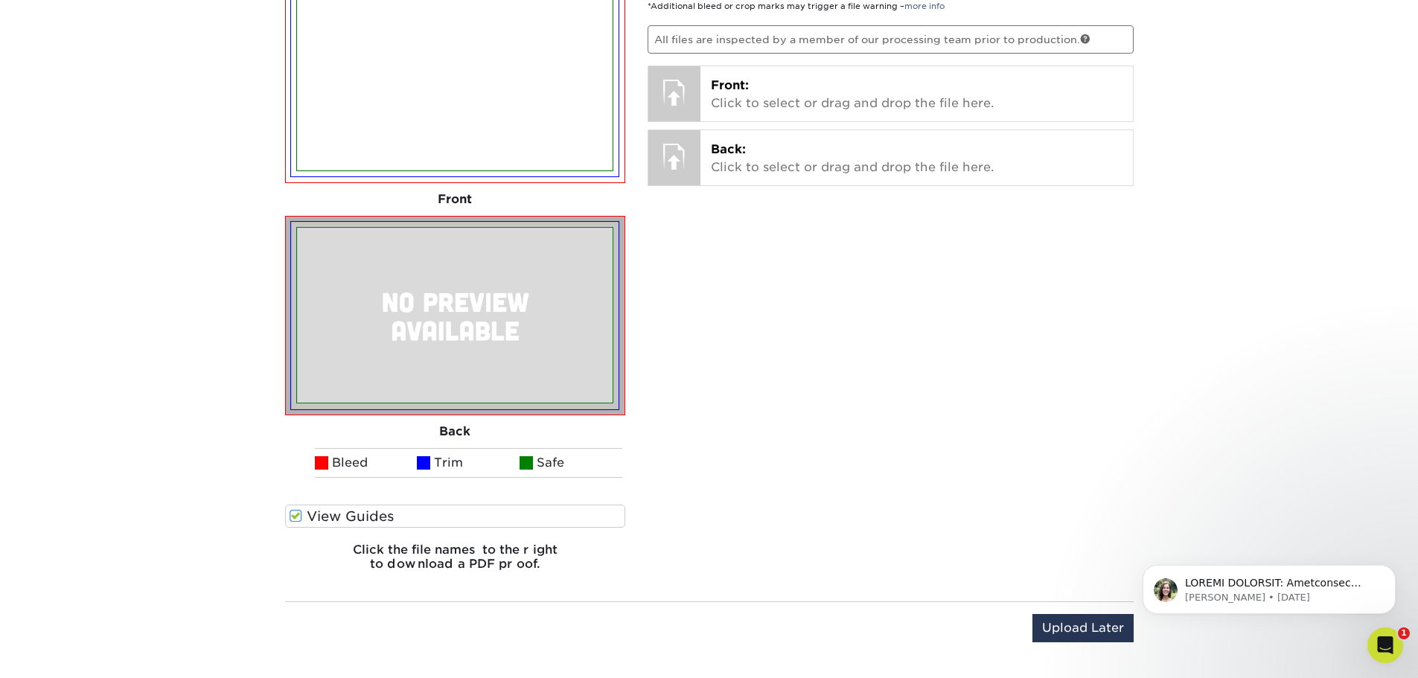
scroll to position [1141, 0]
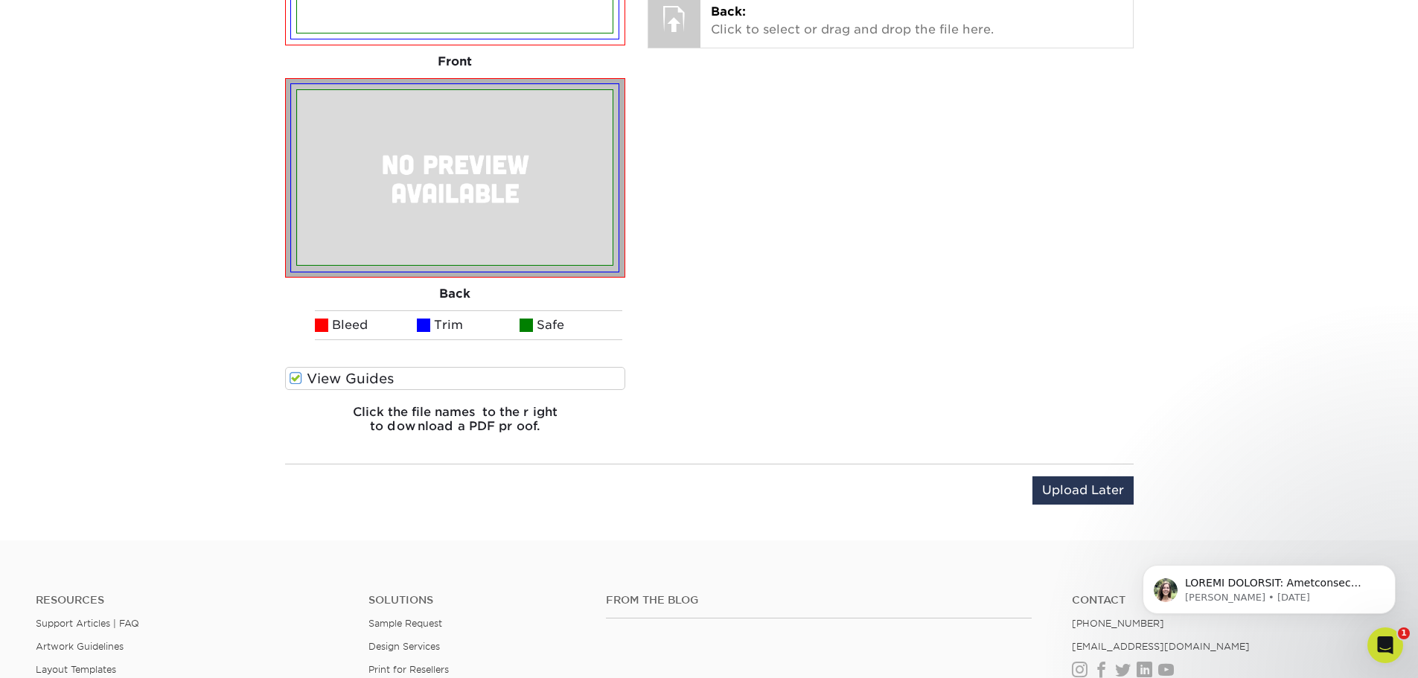
click at [300, 376] on span at bounding box center [296, 378] width 13 height 14
click at [0, 0] on input "View Guides" at bounding box center [0, 0] width 0 height 0
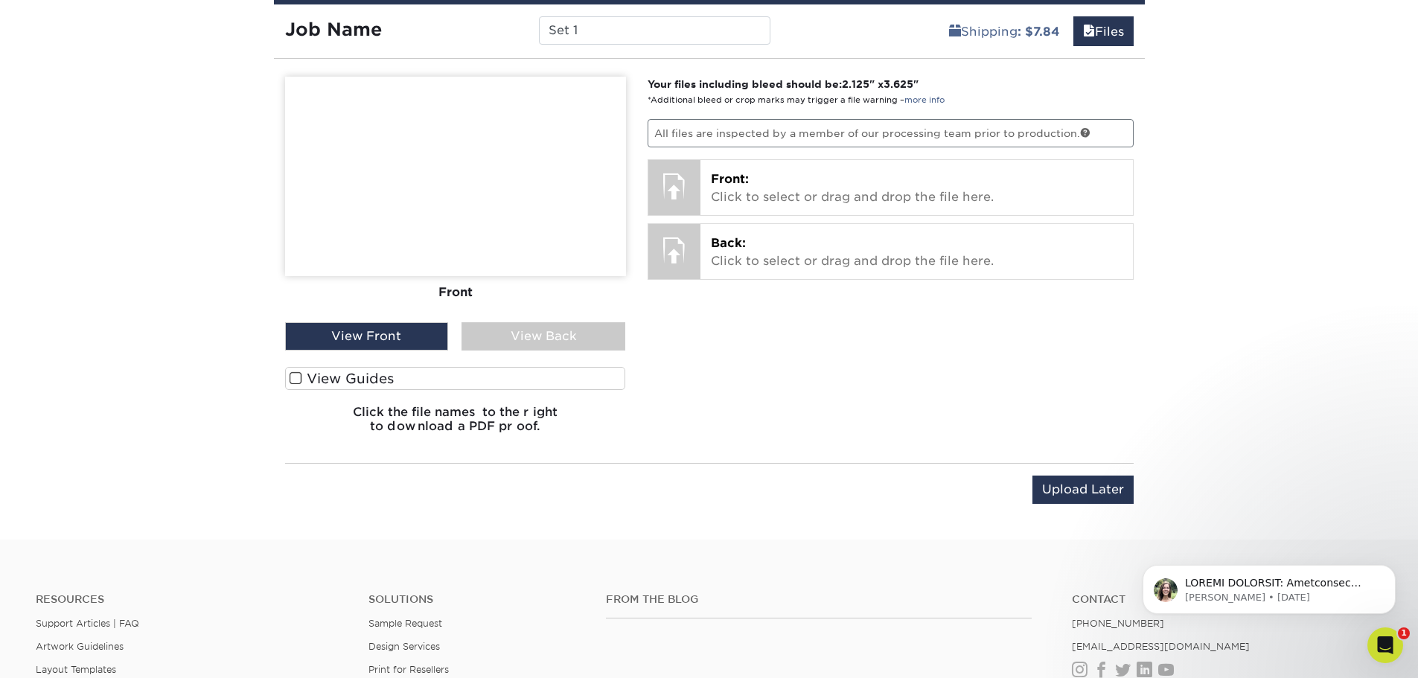
click at [300, 376] on span at bounding box center [296, 378] width 13 height 14
click at [0, 0] on input "View Guides" at bounding box center [0, 0] width 0 height 0
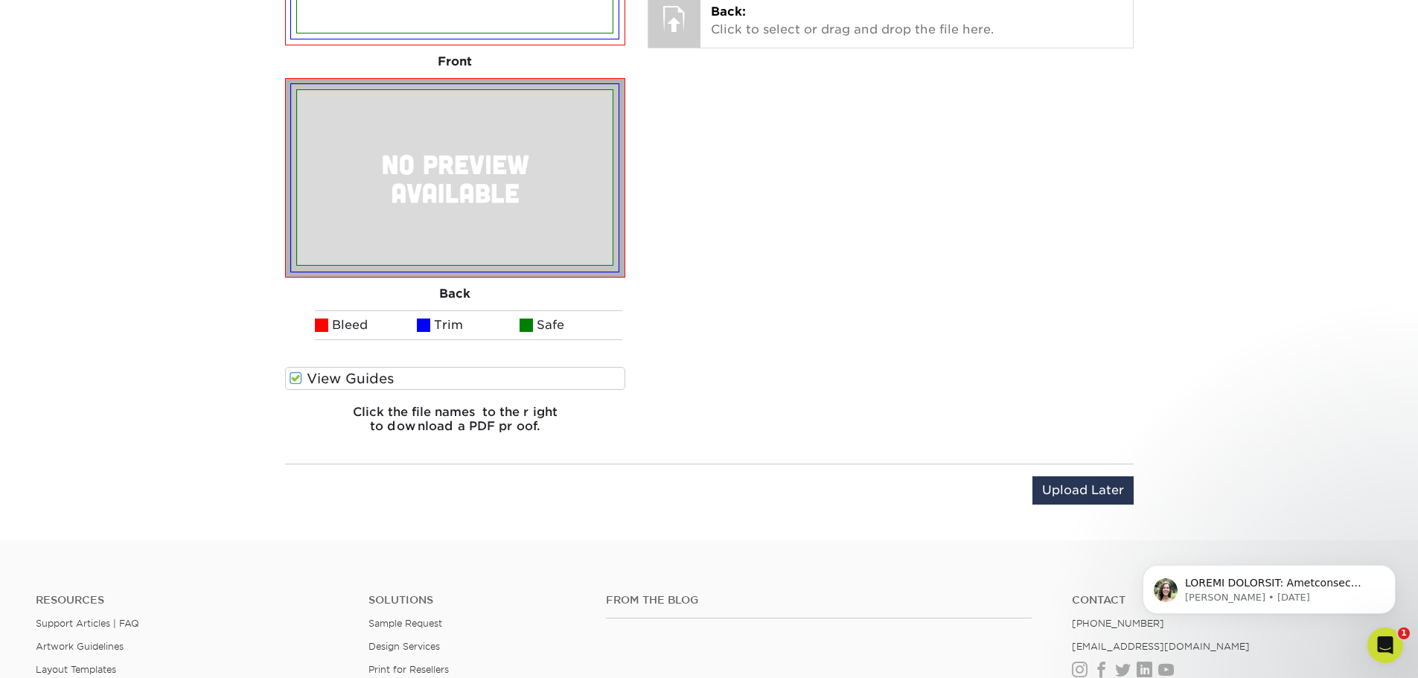
click at [300, 376] on span at bounding box center [296, 378] width 13 height 14
click at [0, 0] on input "View Guides" at bounding box center [0, 0] width 0 height 0
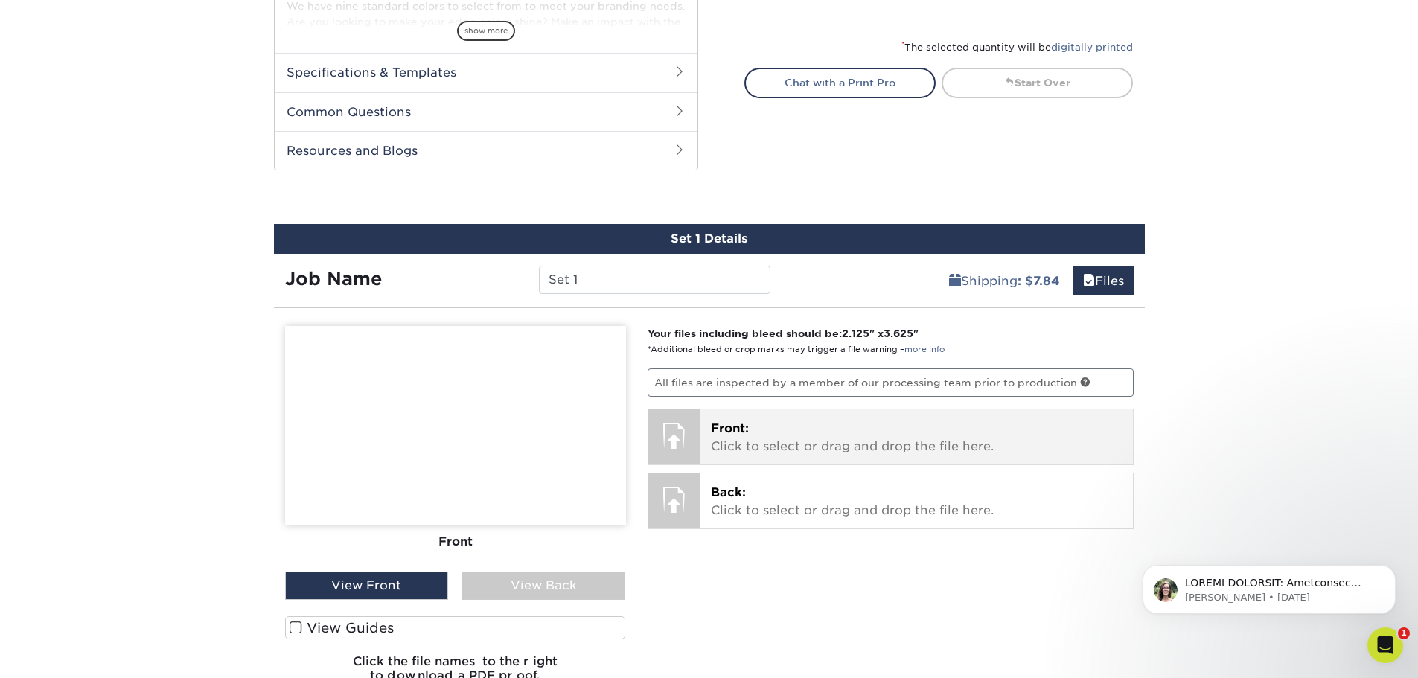
scroll to position [686, 0]
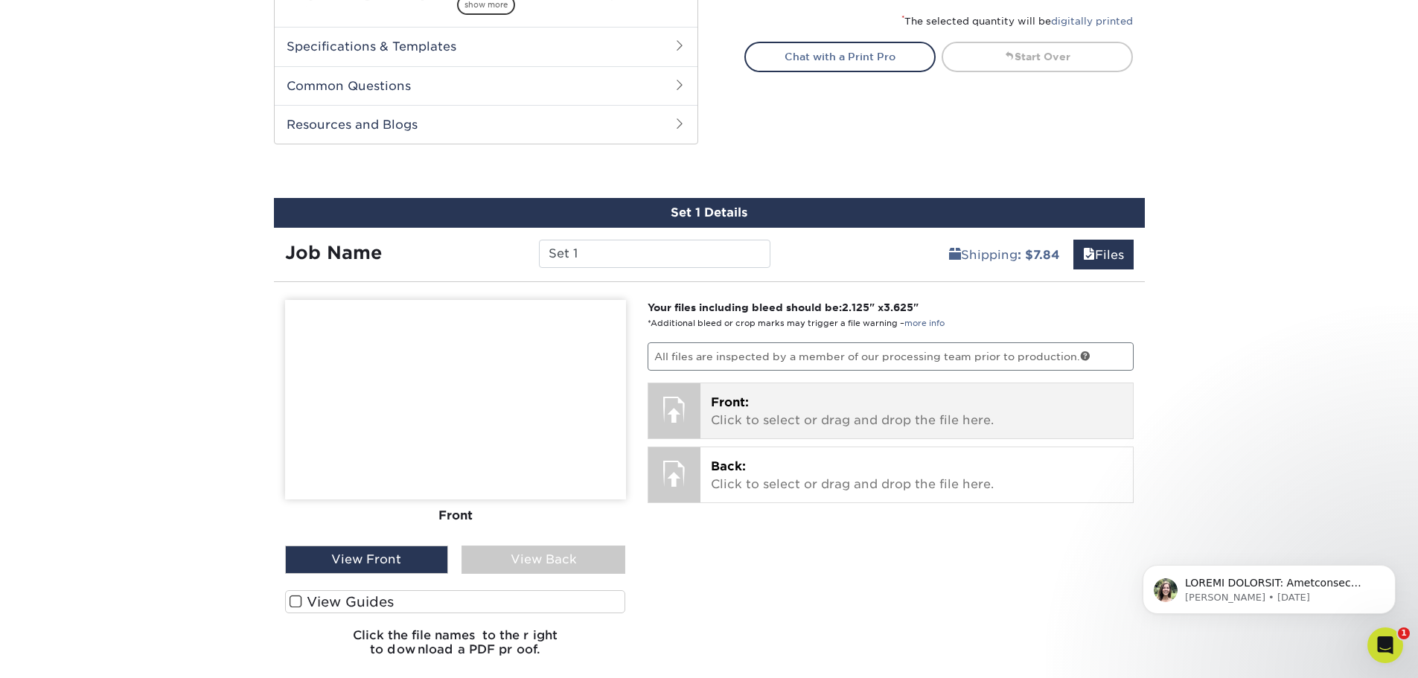
click at [801, 406] on p "Front: Click to select or drag and drop the file here." at bounding box center [917, 412] width 412 height 36
